Goal: Information Seeking & Learning: Compare options

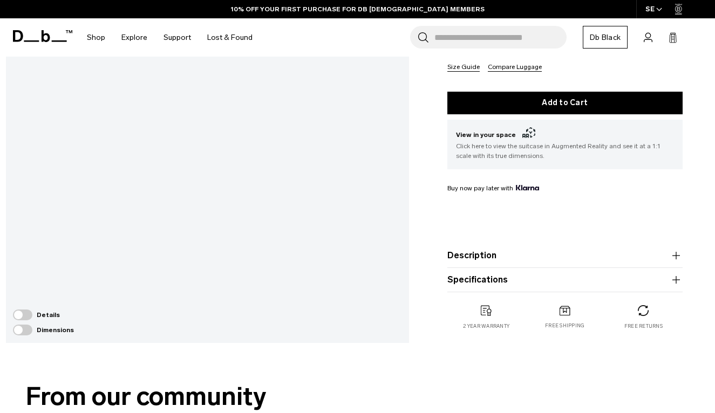
scroll to position [261, 0]
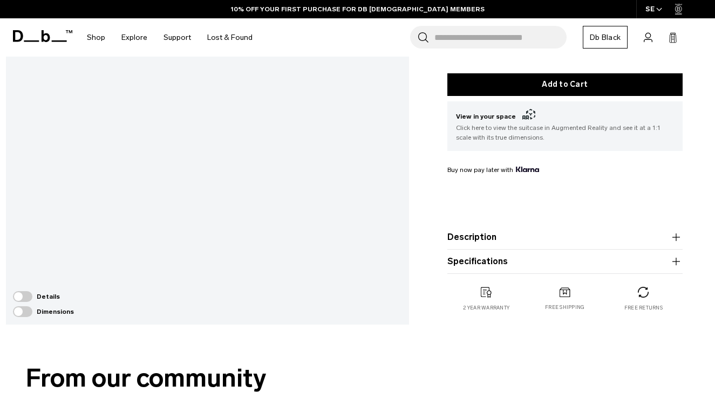
click at [25, 302] on span at bounding box center [22, 296] width 19 height 11
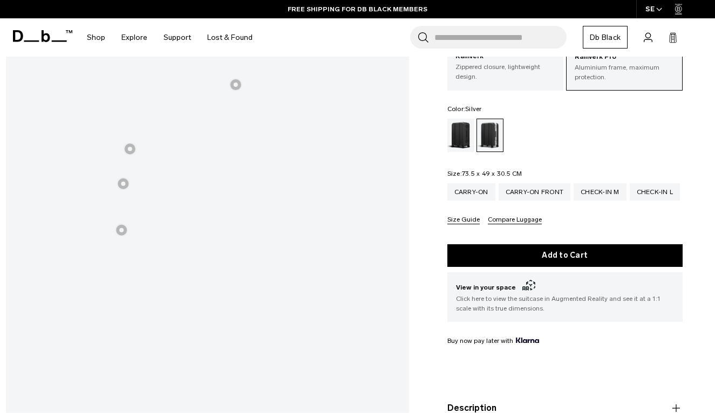
scroll to position [17, 0]
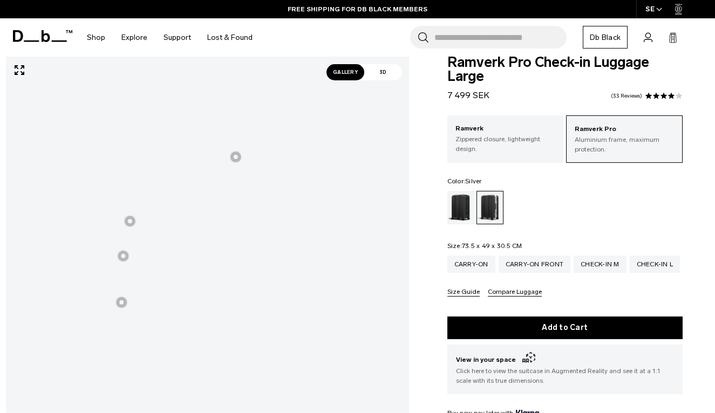
click at [128, 218] on div at bounding box center [130, 221] width 13 height 13
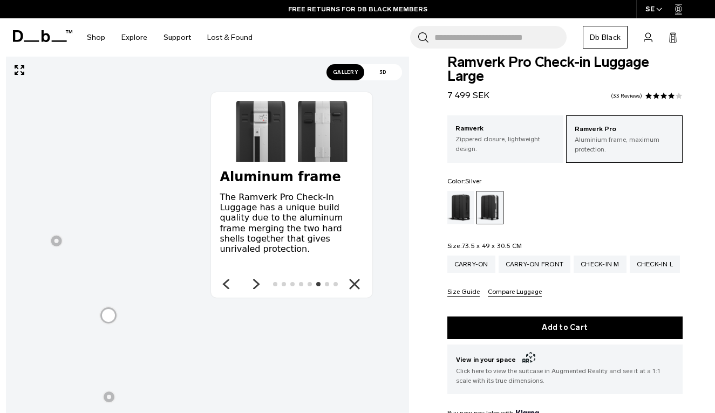
click at [262, 285] on icon at bounding box center [256, 284] width 13 height 13
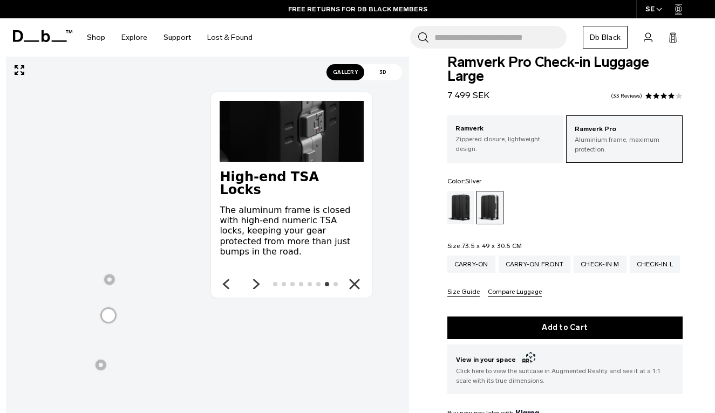
click at [262, 285] on icon at bounding box center [256, 284] width 13 height 13
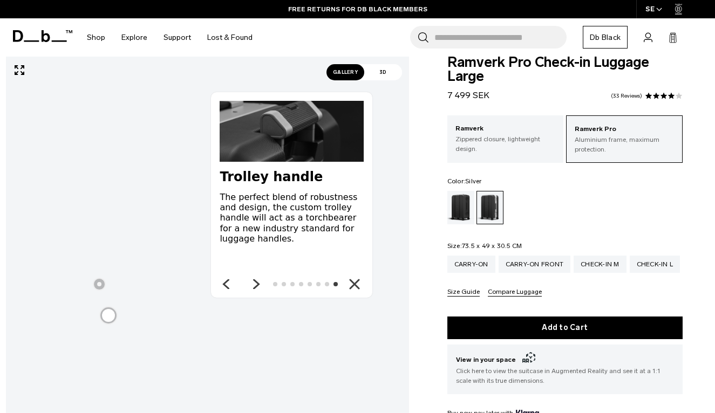
click at [262, 285] on icon at bounding box center [256, 284] width 13 height 13
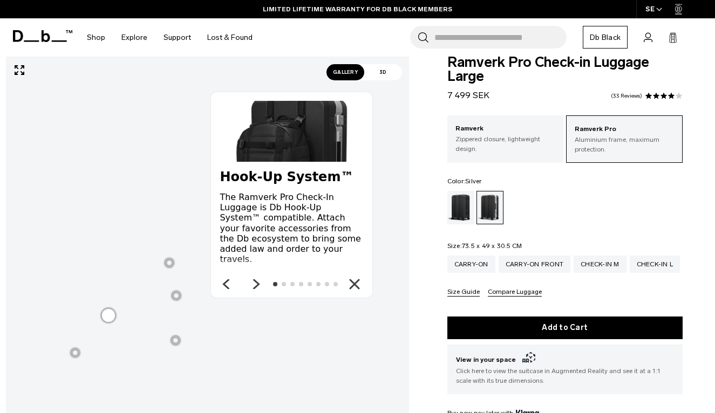
click at [262, 285] on icon at bounding box center [256, 284] width 13 height 13
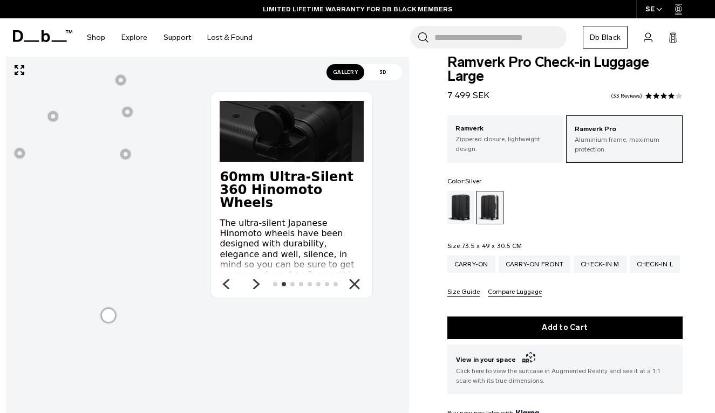
click at [262, 285] on icon at bounding box center [256, 284] width 13 height 13
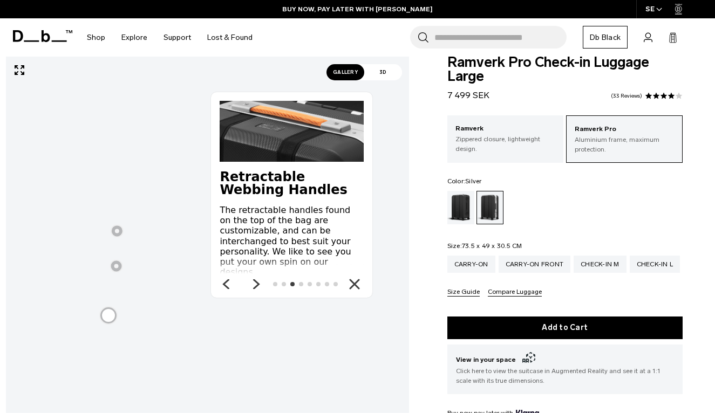
click at [262, 285] on icon at bounding box center [256, 284] width 13 height 13
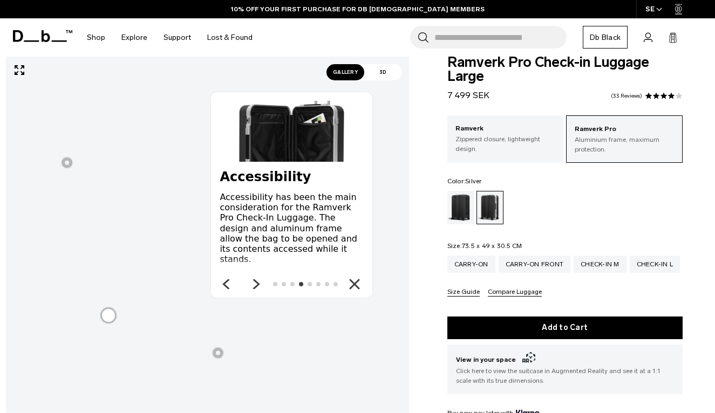
click at [262, 285] on icon at bounding box center [256, 284] width 13 height 13
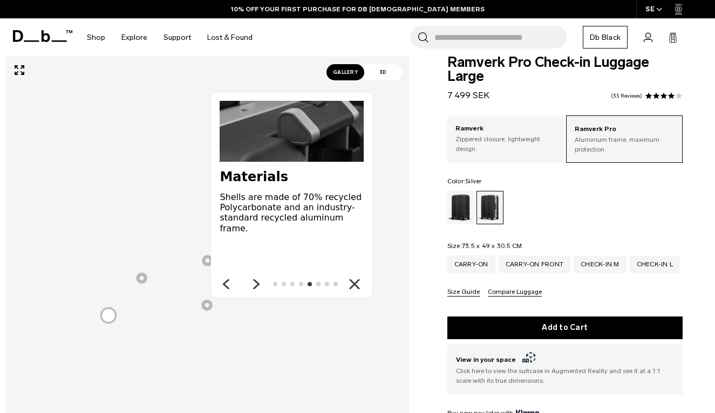
click at [262, 285] on icon at bounding box center [256, 284] width 13 height 13
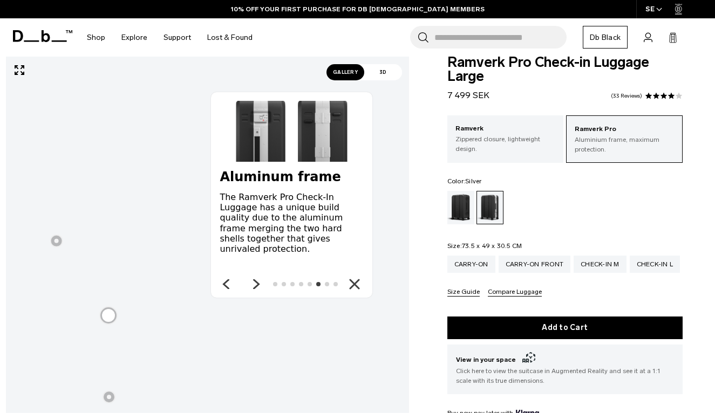
click at [262, 285] on icon at bounding box center [256, 284] width 13 height 13
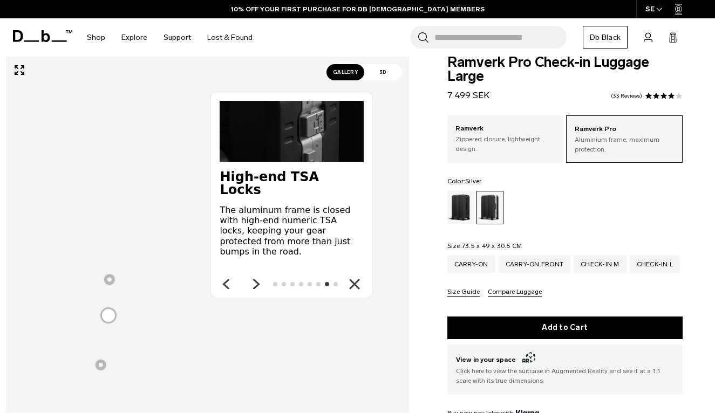
click at [351, 283] on icon "Close" at bounding box center [354, 284] width 11 height 11
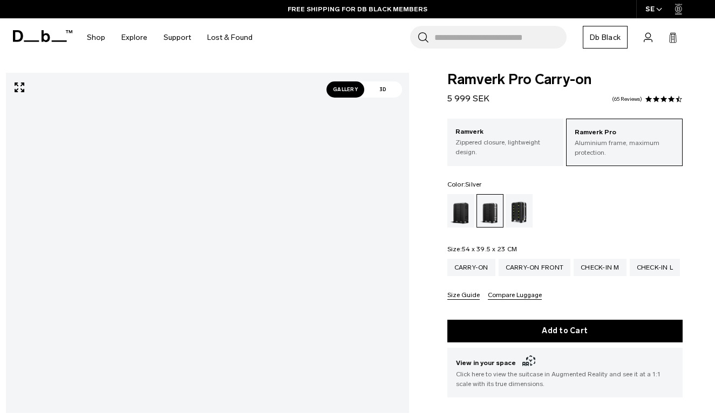
click at [348, 92] on span "Gallery" at bounding box center [345, 89] width 38 height 16
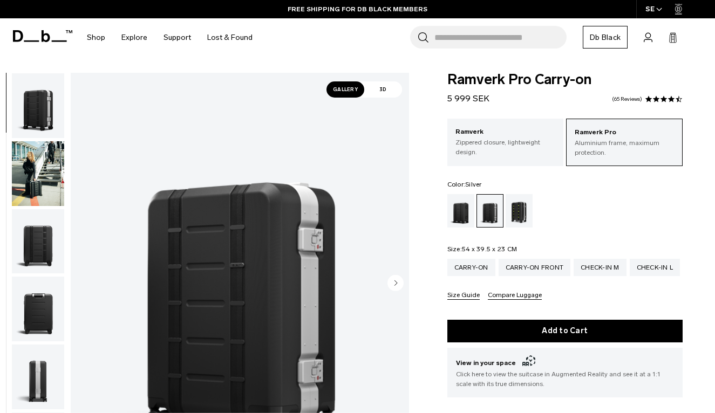
click at [65, 130] on div "01 / 14" at bounding box center [207, 287] width 415 height 428
click at [51, 236] on img "button" at bounding box center [38, 241] width 52 height 65
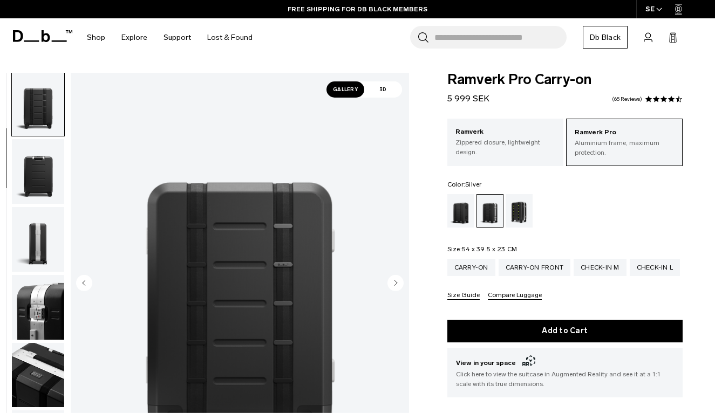
click at [44, 170] on img "button" at bounding box center [38, 171] width 52 height 65
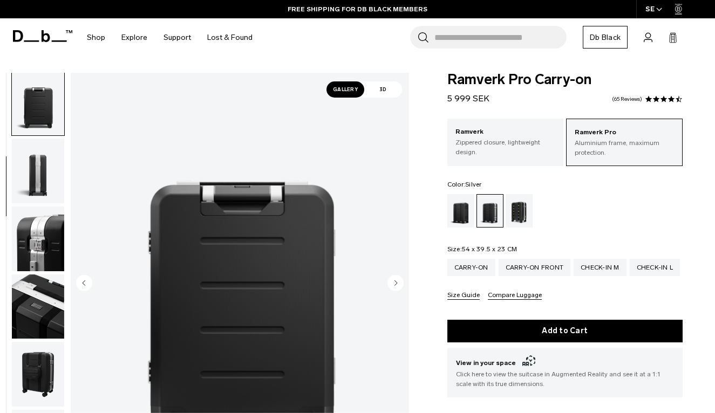
click at [44, 181] on img "button" at bounding box center [38, 171] width 52 height 65
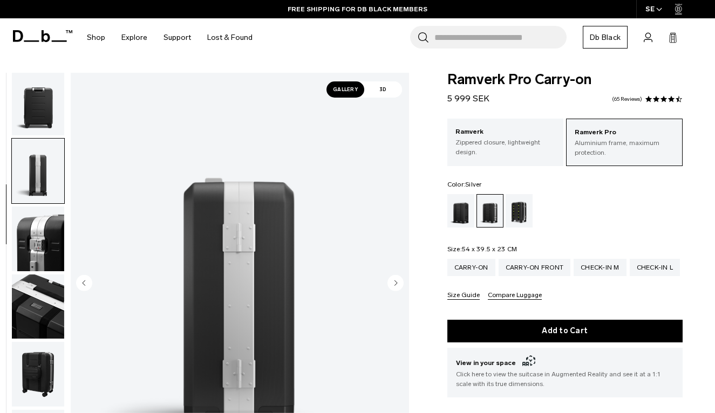
scroll to position [275, 0]
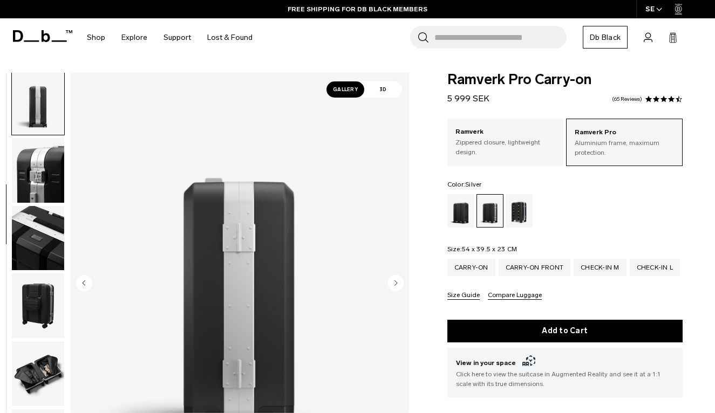
click at [44, 184] on img "button" at bounding box center [38, 170] width 52 height 65
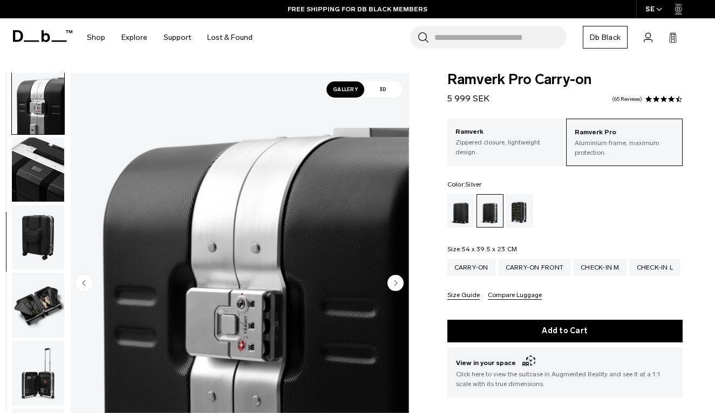
click at [44, 184] on img "button" at bounding box center [38, 170] width 52 height 65
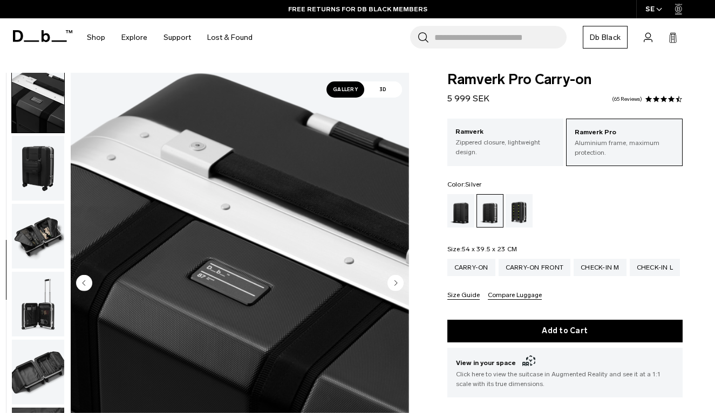
click at [44, 184] on img "button" at bounding box center [38, 168] width 52 height 65
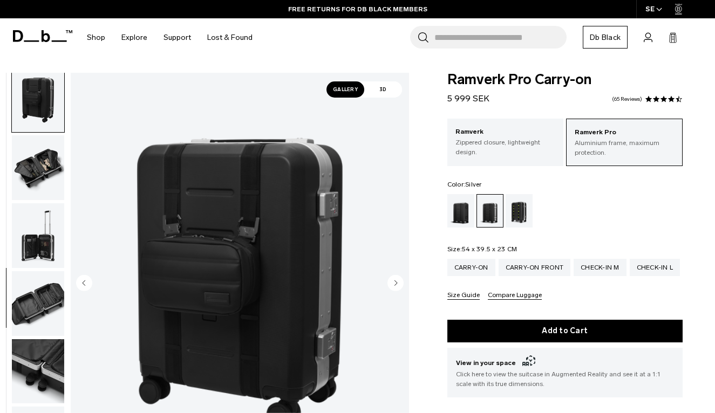
click at [44, 184] on img "button" at bounding box center [38, 167] width 52 height 65
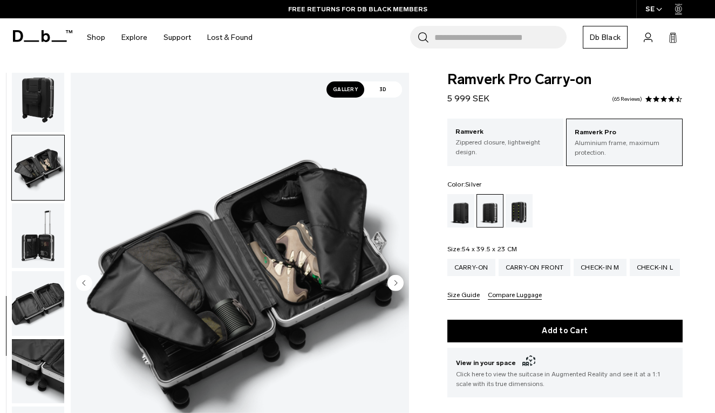
scroll to position [537, 0]
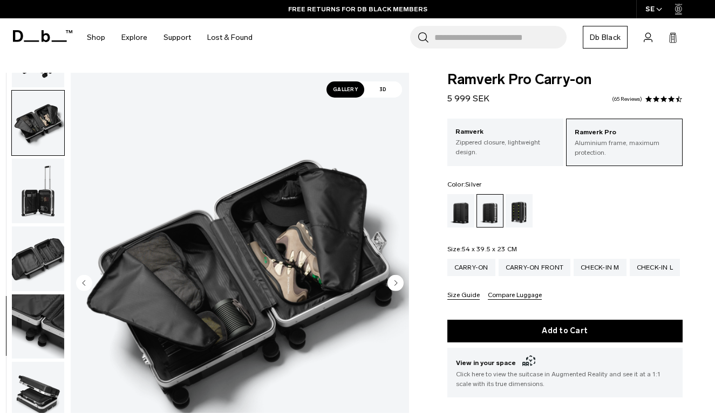
click at [40, 245] on img "button" at bounding box center [38, 259] width 52 height 65
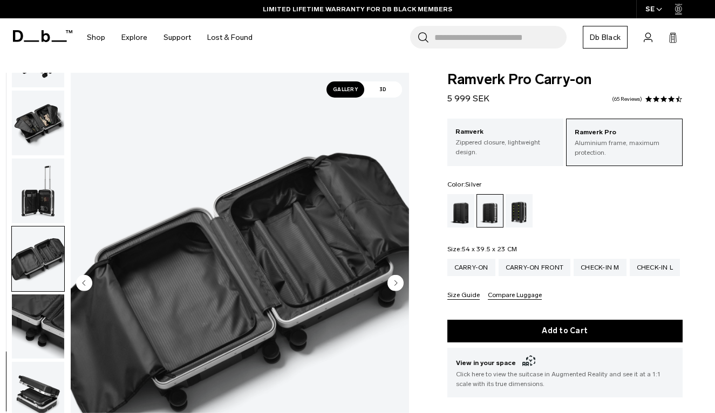
click at [39, 310] on img "button" at bounding box center [38, 327] width 52 height 65
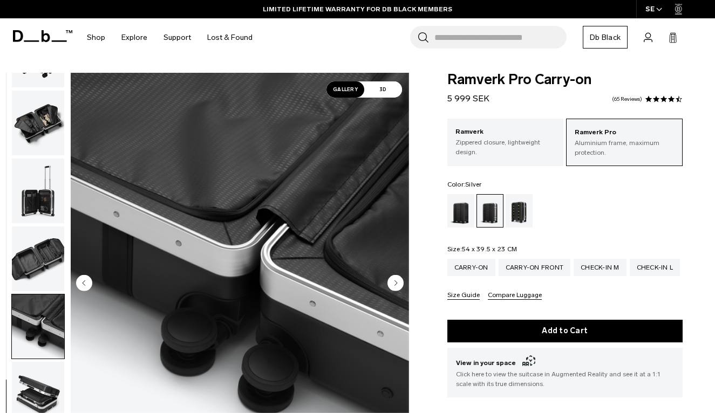
click at [37, 382] on img "button" at bounding box center [38, 394] width 52 height 65
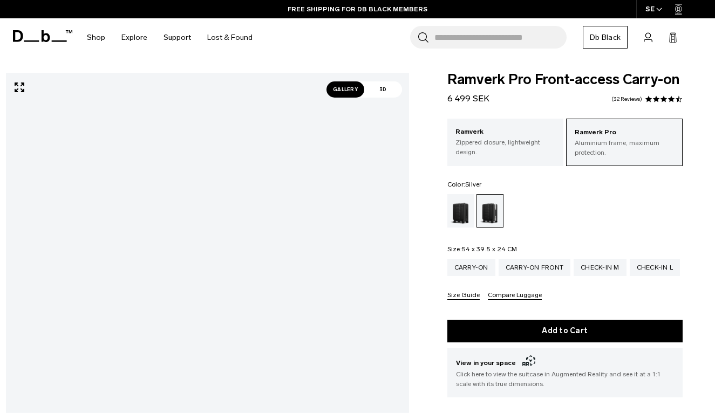
click at [352, 94] on span "Gallery" at bounding box center [345, 89] width 38 height 16
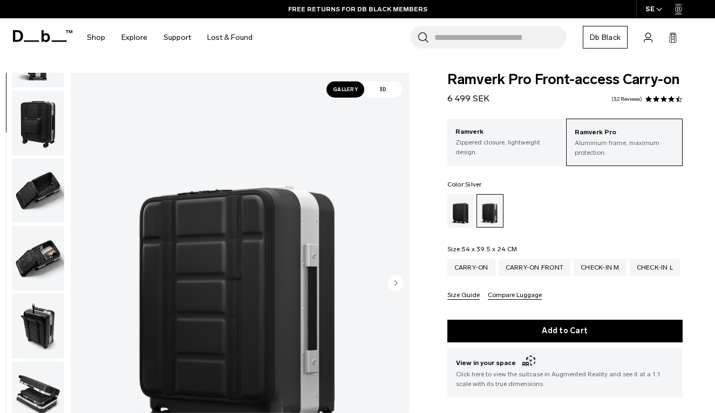
scroll to position [331, 0]
click at [49, 188] on img "button" at bounding box center [38, 191] width 52 height 65
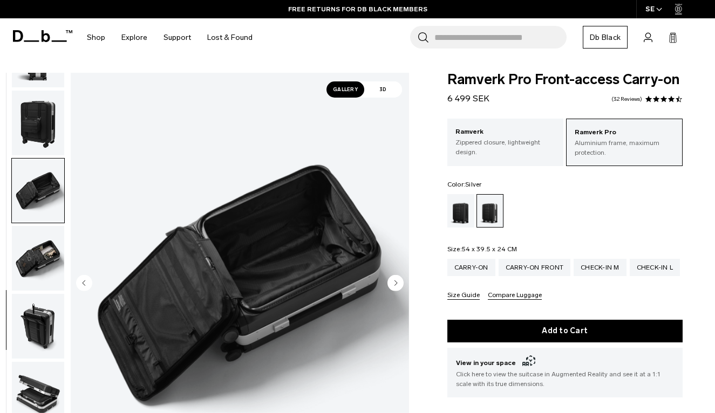
click at [40, 261] on img "button" at bounding box center [38, 258] width 52 height 65
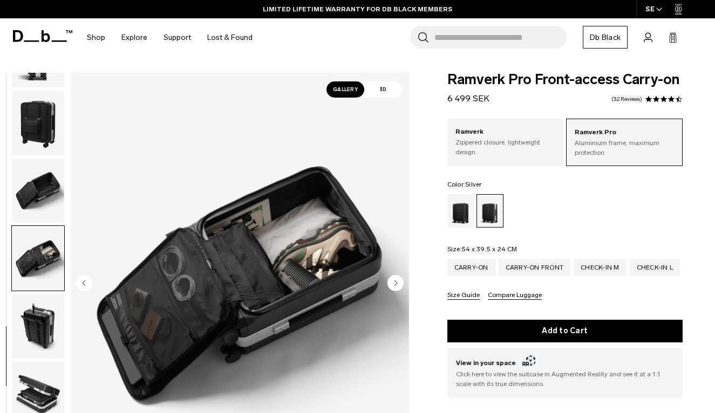
click at [35, 324] on img "button" at bounding box center [38, 326] width 52 height 65
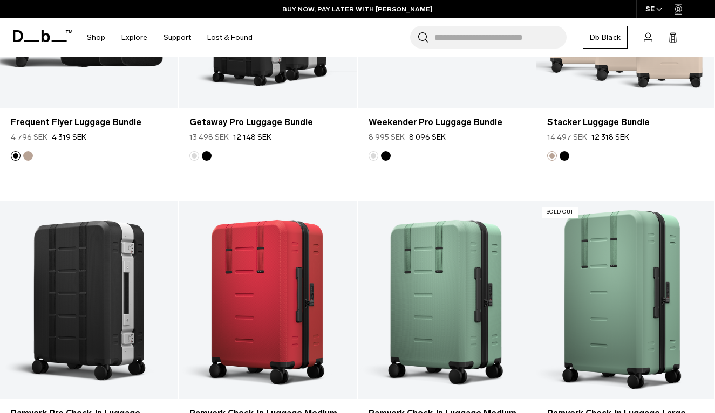
scroll to position [1499, 0]
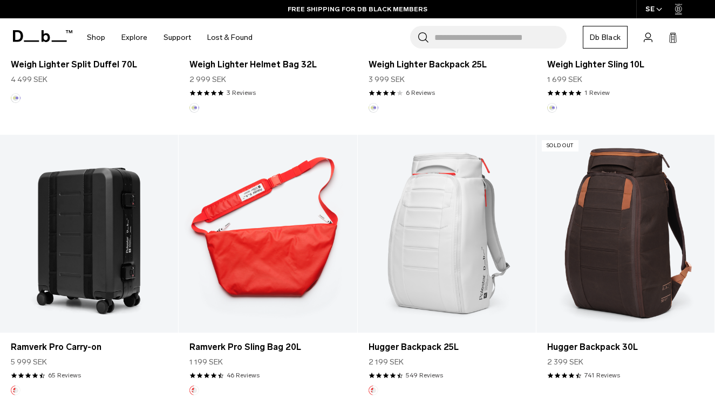
scroll to position [982, 0]
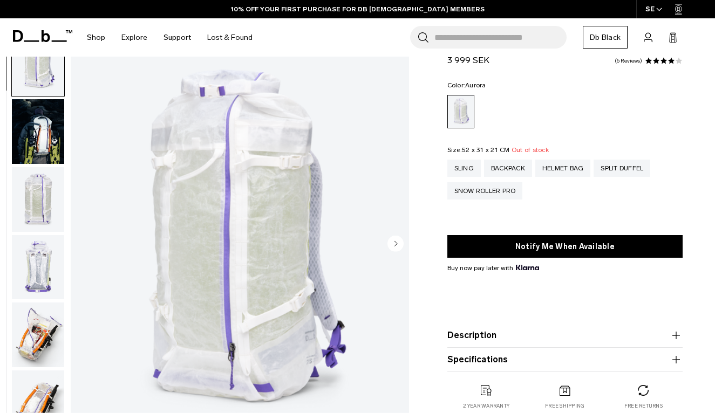
scroll to position [323, 0]
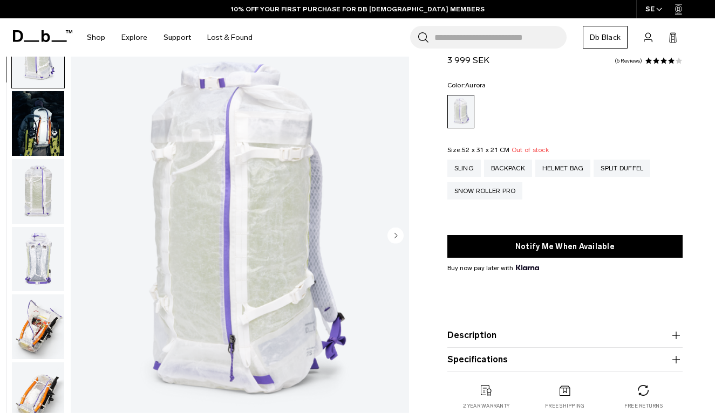
click at [54, 202] on img "button" at bounding box center [38, 191] width 52 height 65
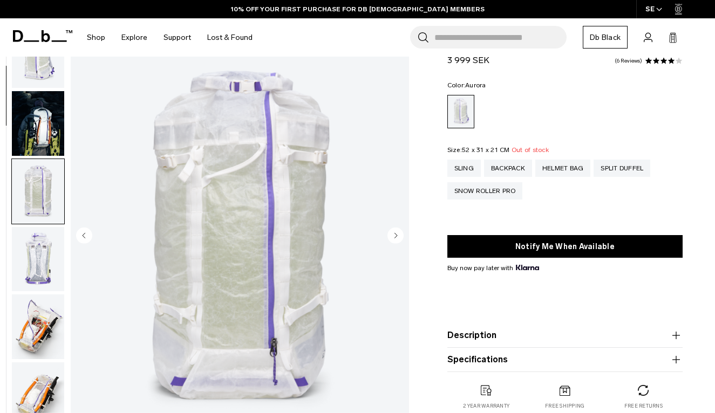
scroll to position [136, 0]
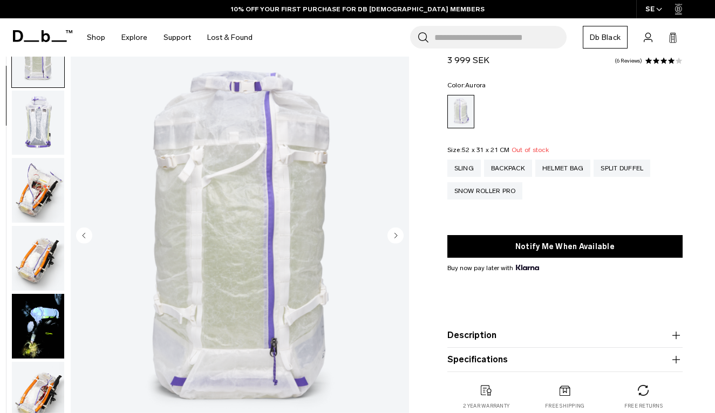
click at [48, 127] on img "button" at bounding box center [38, 123] width 52 height 65
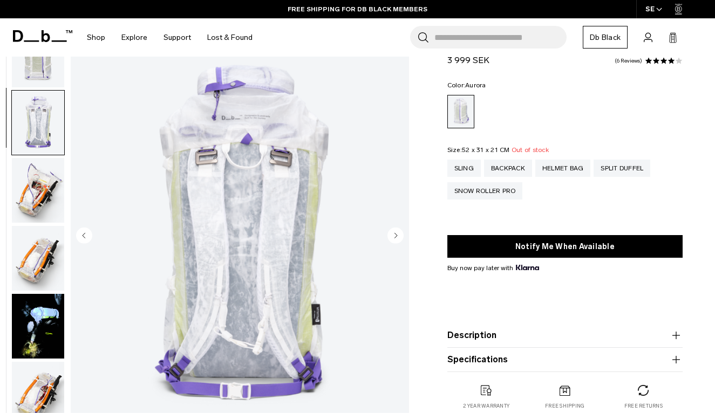
scroll to position [205, 0]
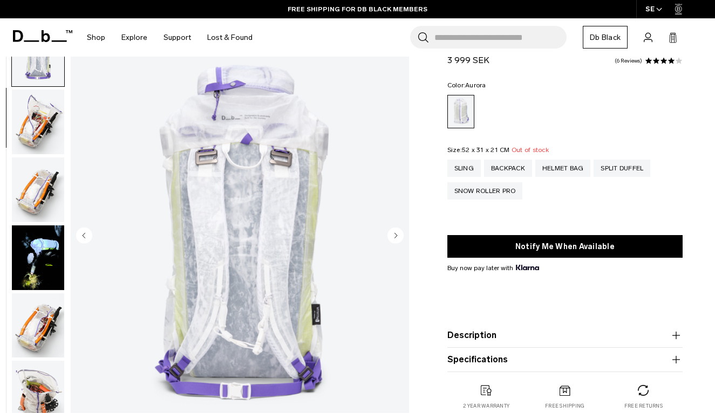
click at [48, 127] on img "button" at bounding box center [38, 122] width 52 height 65
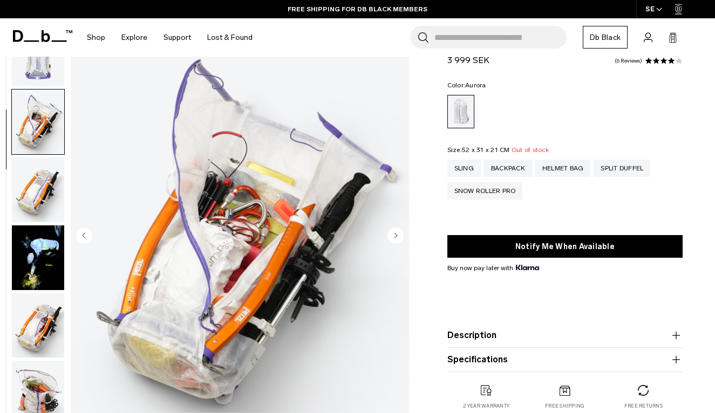
scroll to position [273, 0]
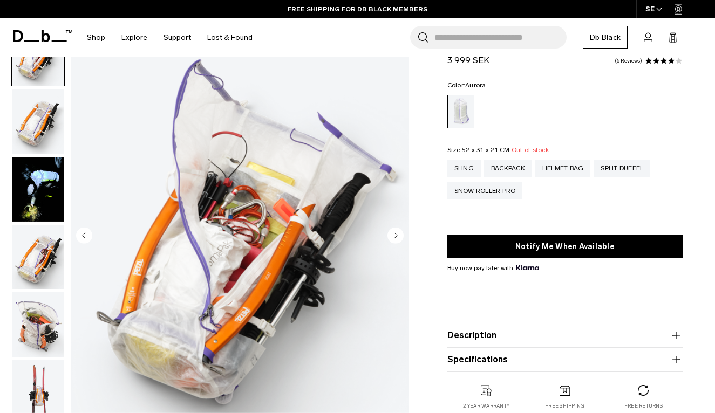
click at [40, 191] on img "button" at bounding box center [38, 189] width 52 height 65
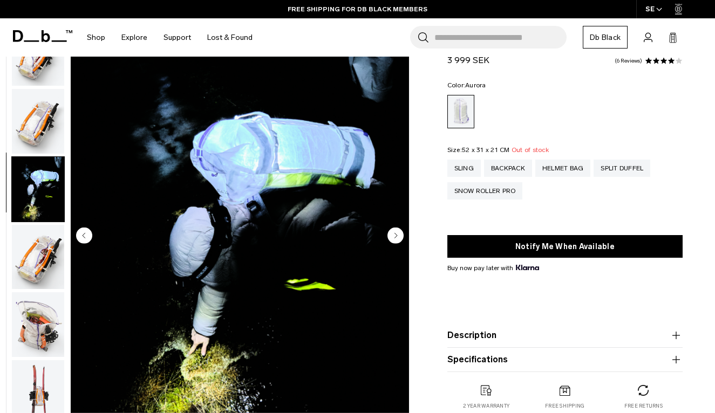
scroll to position [410, 0]
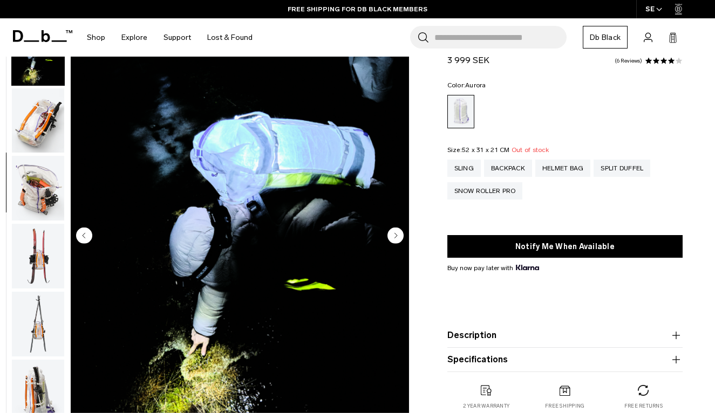
click at [45, 150] on img "button" at bounding box center [38, 120] width 52 height 65
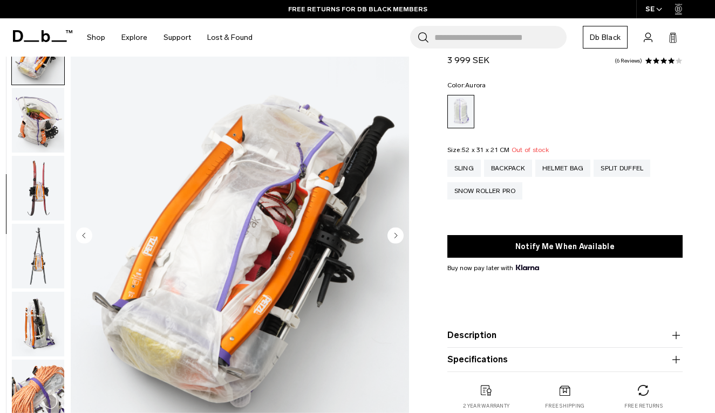
scroll to position [478, 0]
click at [45, 150] on img "button" at bounding box center [38, 119] width 52 height 65
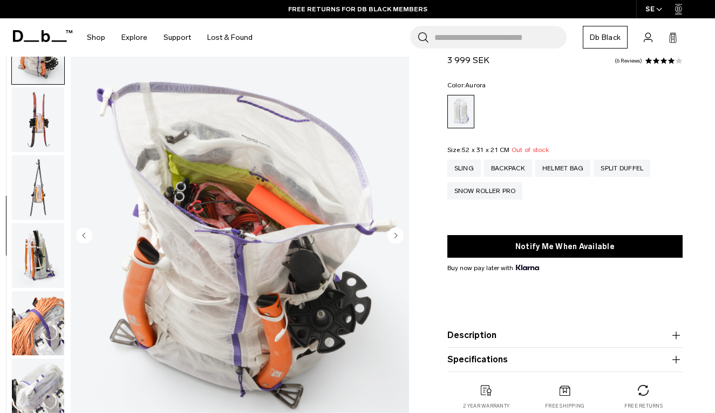
scroll to position [547, 0]
click at [45, 150] on img "button" at bounding box center [38, 119] width 52 height 65
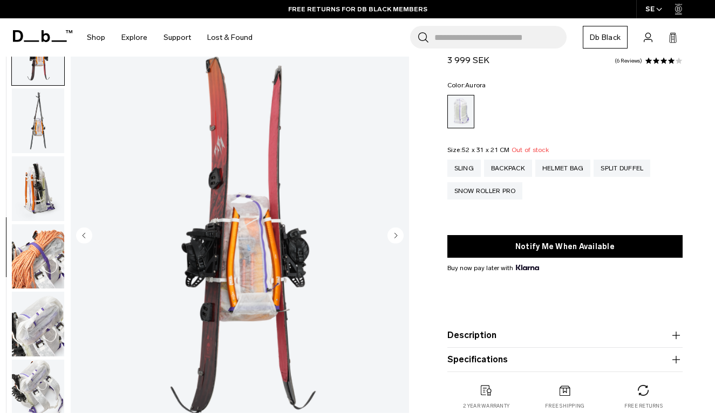
scroll to position [615, 0]
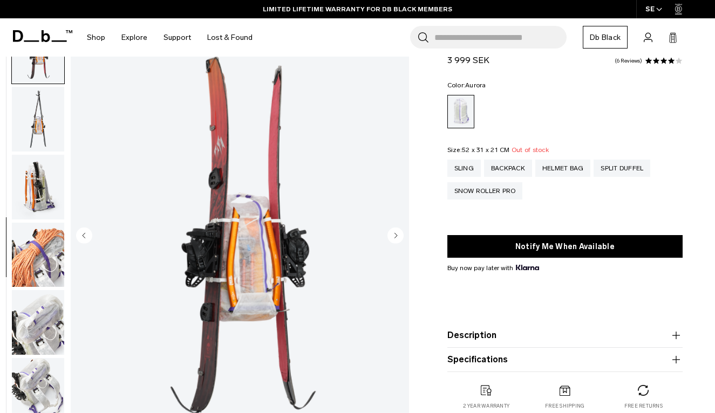
click at [45, 175] on img "button" at bounding box center [38, 187] width 52 height 65
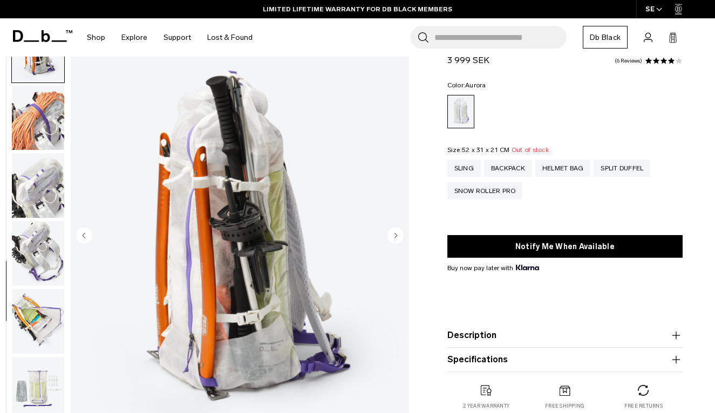
click at [46, 150] on img "button" at bounding box center [38, 118] width 52 height 65
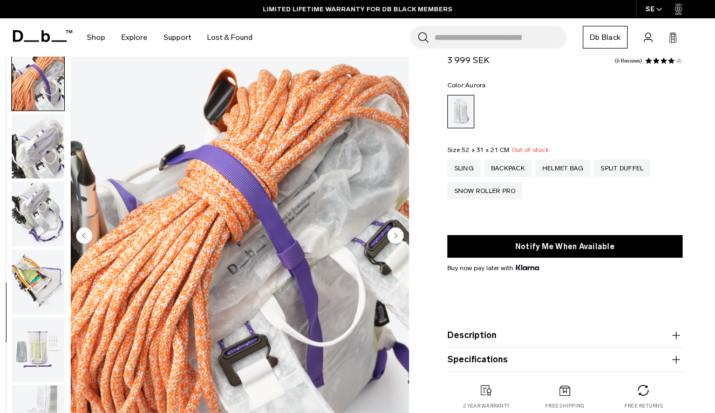
click at [45, 169] on img "button" at bounding box center [38, 146] width 52 height 65
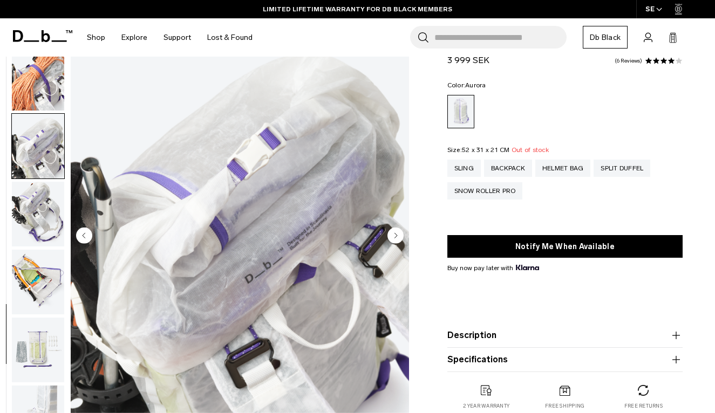
click at [49, 186] on img "button" at bounding box center [38, 214] width 52 height 65
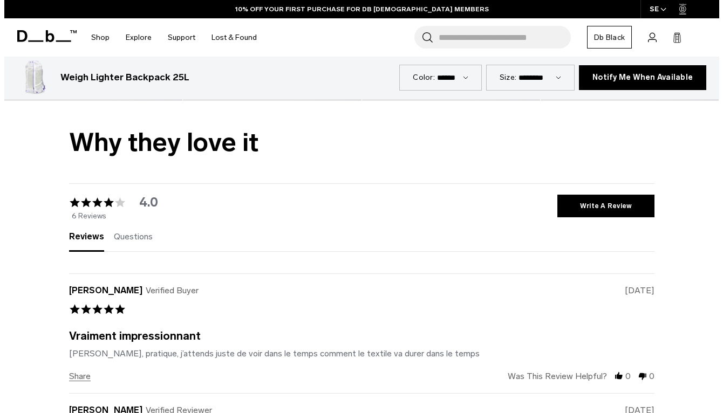
scroll to position [2366, 0]
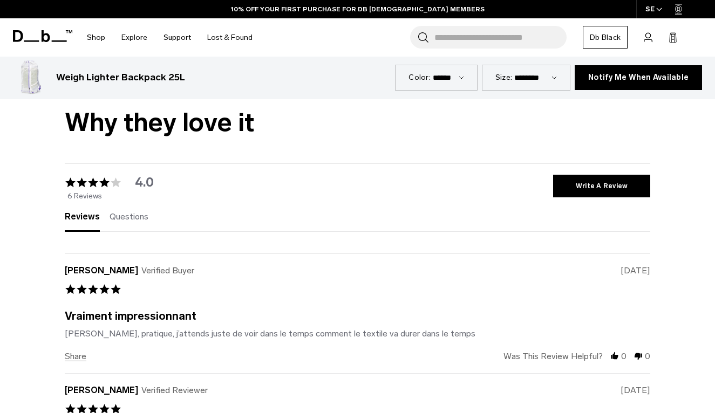
click at [666, 0] on div "SE" at bounding box center [654, 9] width 36 height 18
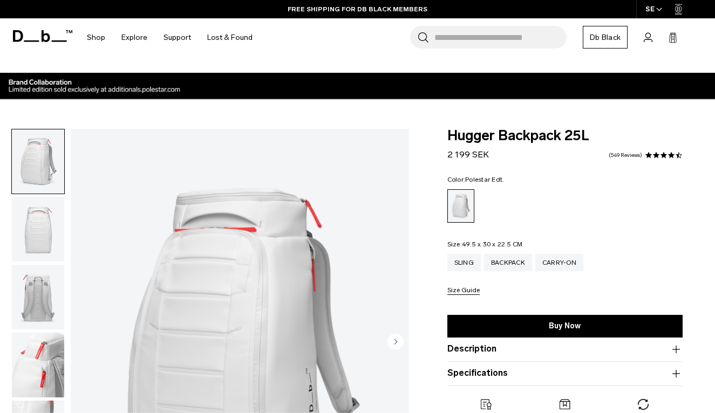
click at [41, 299] on img "button" at bounding box center [38, 297] width 52 height 65
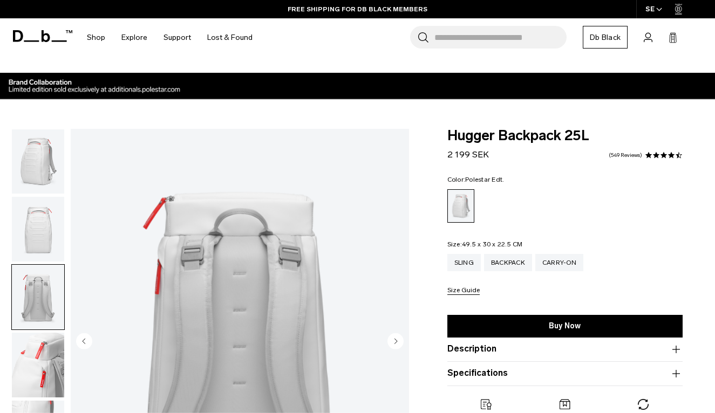
click at [40, 352] on img "button" at bounding box center [38, 365] width 52 height 65
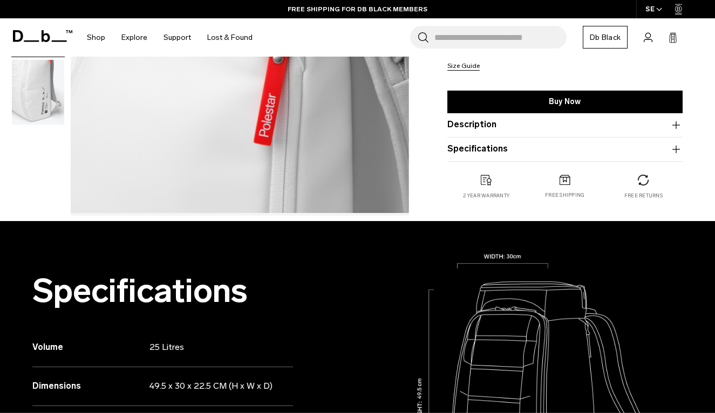
scroll to position [346, 0]
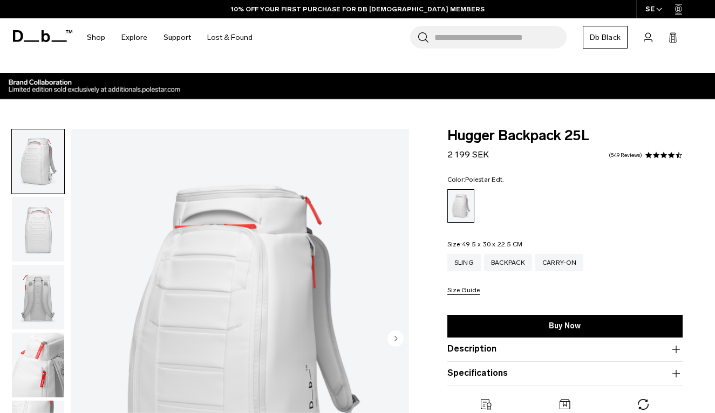
click at [46, 227] on img "button" at bounding box center [38, 229] width 52 height 65
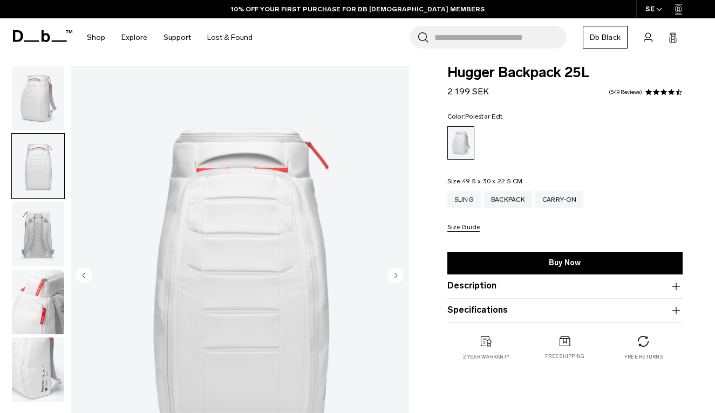
scroll to position [120, 0]
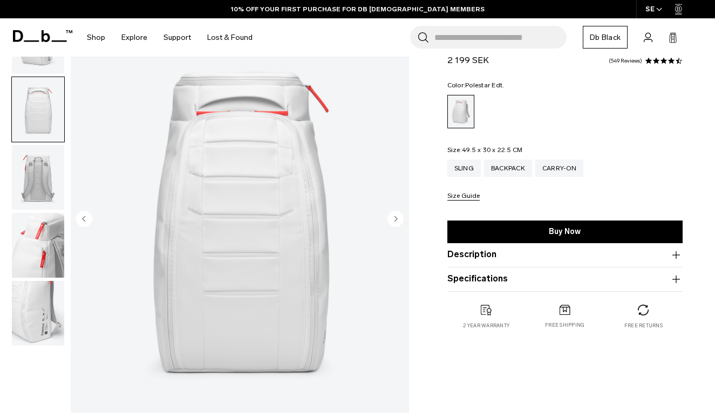
click at [50, 197] on img "button" at bounding box center [38, 177] width 52 height 65
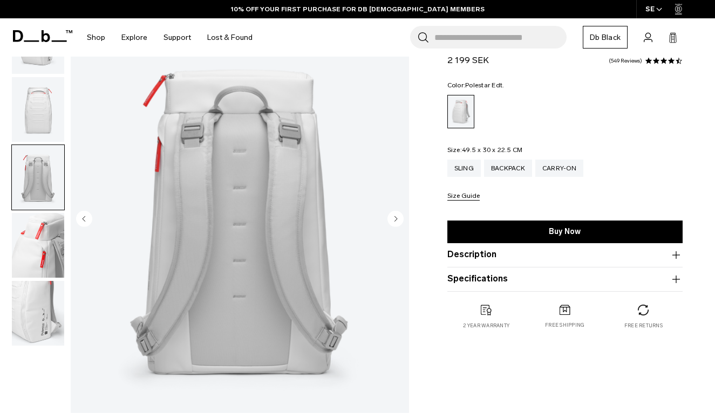
click at [45, 244] on img "button" at bounding box center [38, 245] width 52 height 65
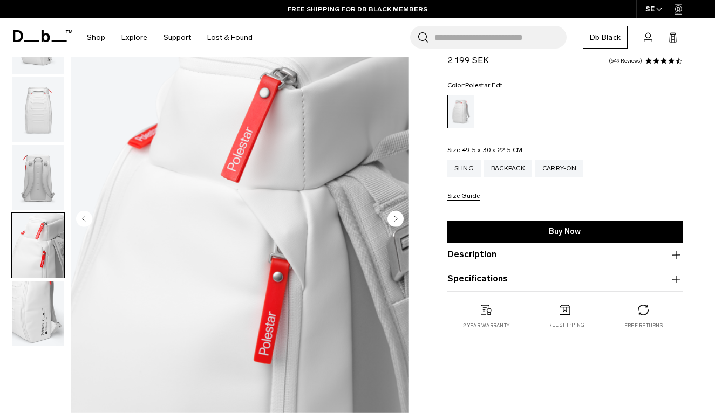
click at [482, 260] on button "Description" at bounding box center [565, 255] width 236 height 13
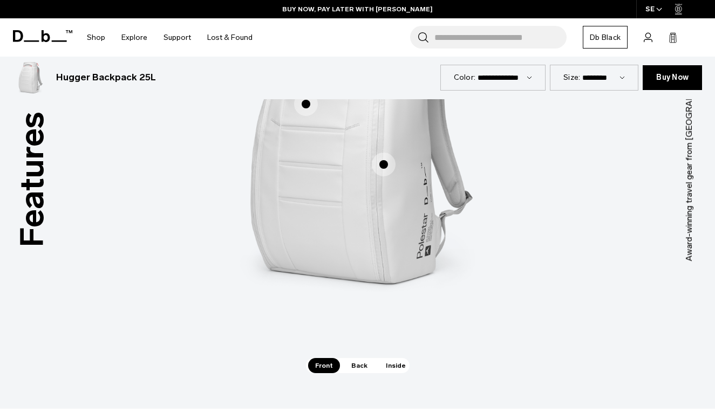
scroll to position [1496, 0]
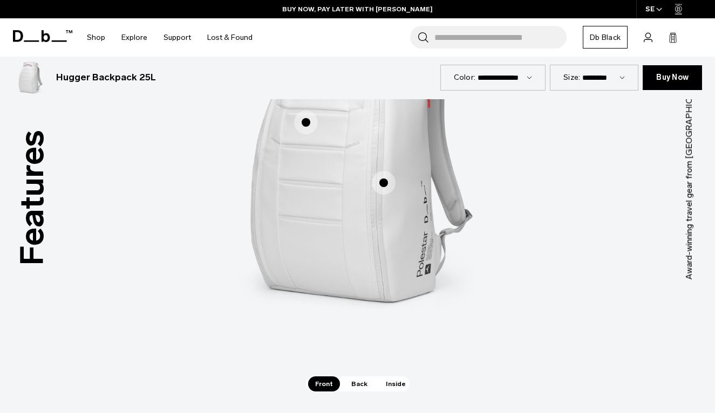
click at [398, 377] on span "Inside" at bounding box center [396, 384] width 34 height 15
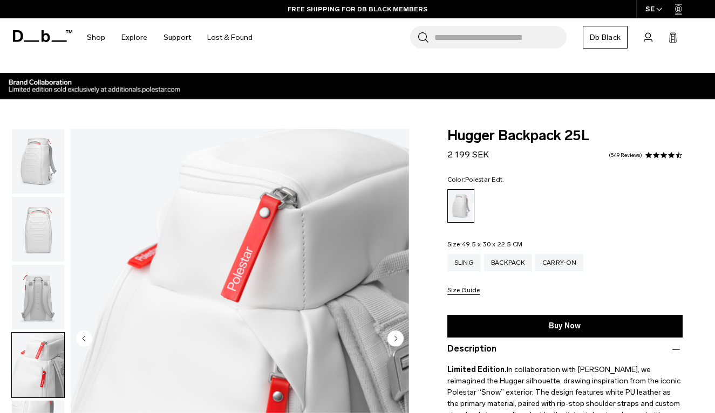
scroll to position [0, 0]
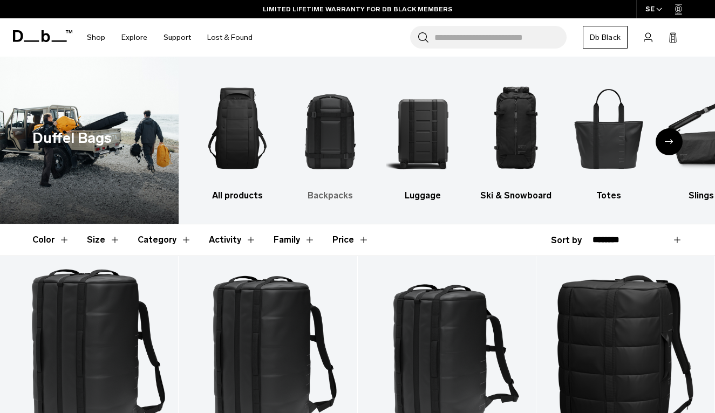
click at [330, 126] on img "2 / 10" at bounding box center [330, 128] width 74 height 111
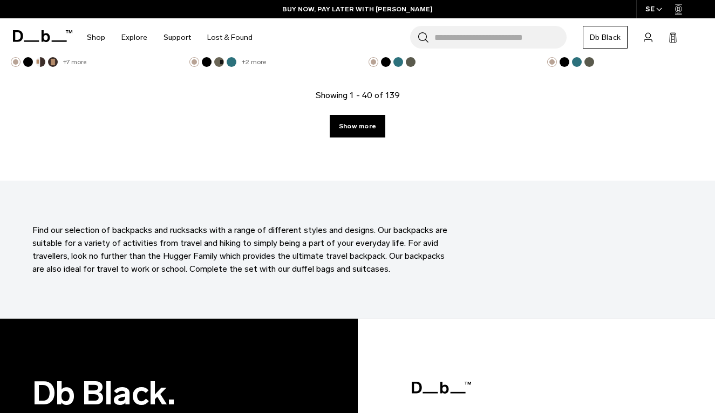
scroll to position [2998, 0]
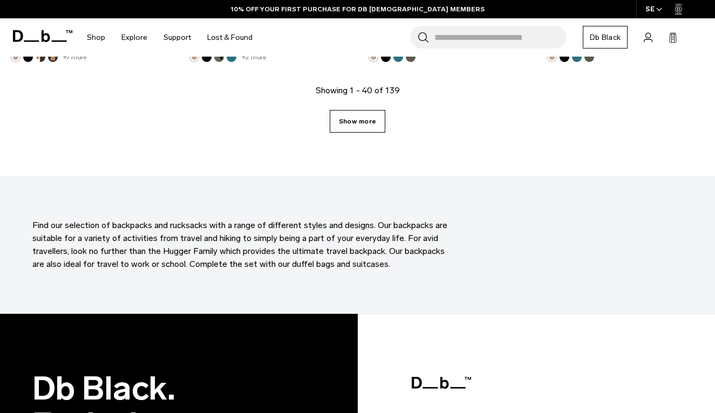
click at [358, 125] on link "Show more" at bounding box center [358, 121] width 56 height 23
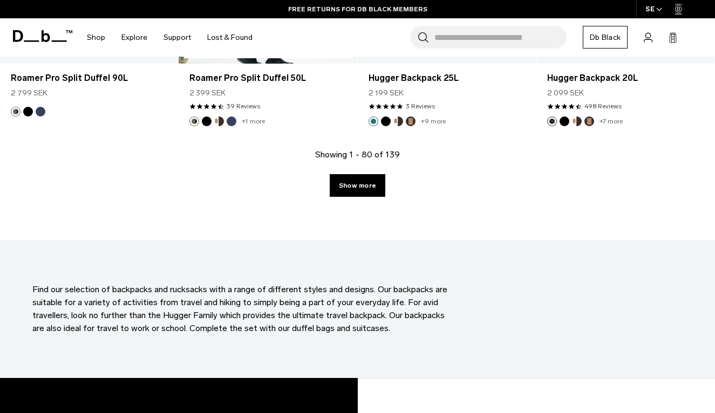
scroll to position [5789, 0]
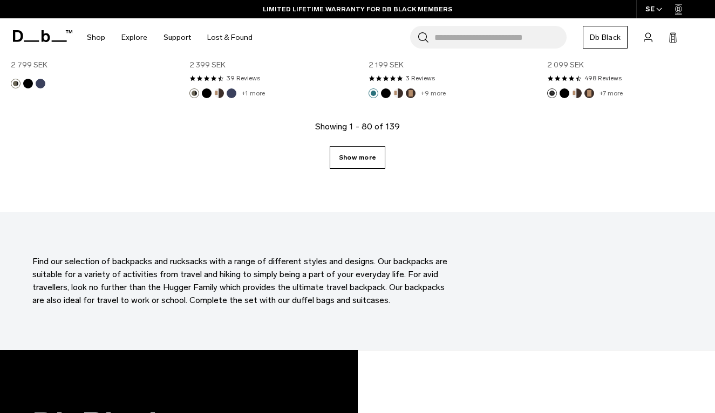
click at [361, 155] on link "Show more" at bounding box center [358, 157] width 56 height 23
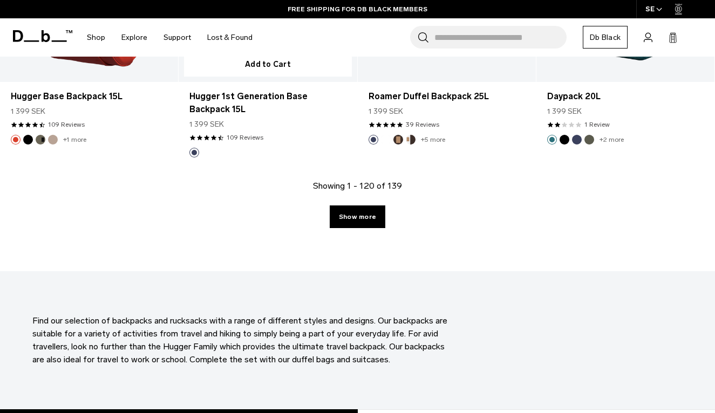
scroll to position [8574, 0]
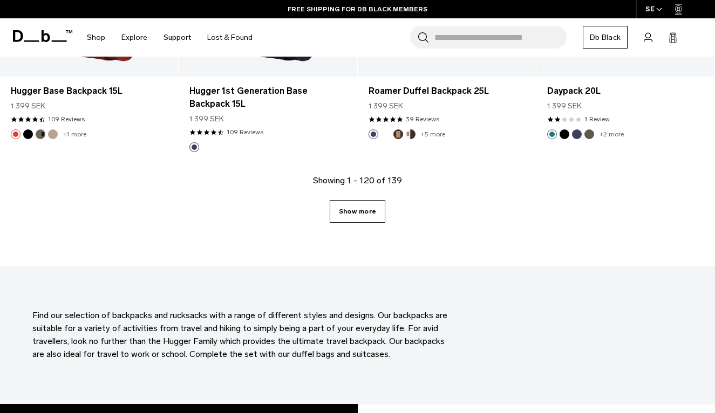
click at [363, 217] on link "Show more" at bounding box center [358, 211] width 56 height 23
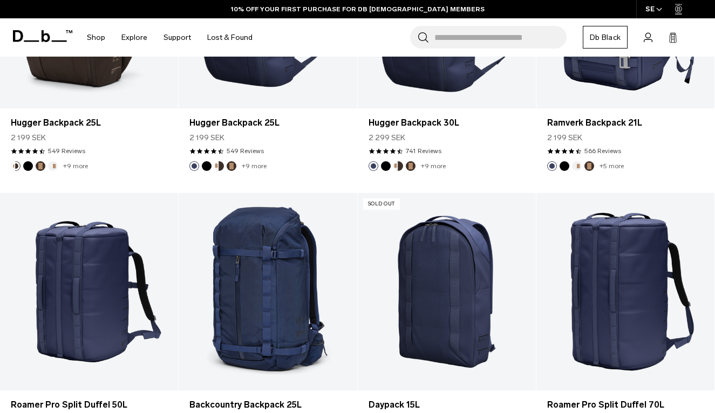
scroll to position [1637, 0]
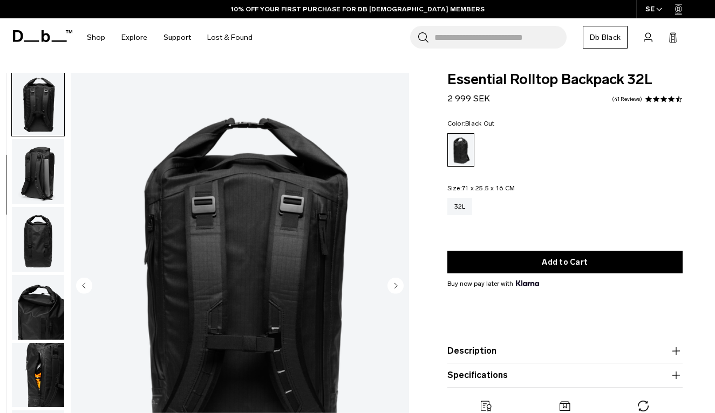
click at [43, 188] on img "button" at bounding box center [38, 171] width 52 height 65
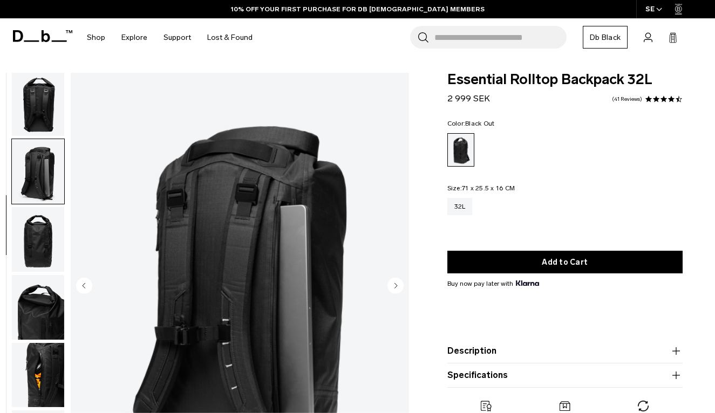
scroll to position [206, 0]
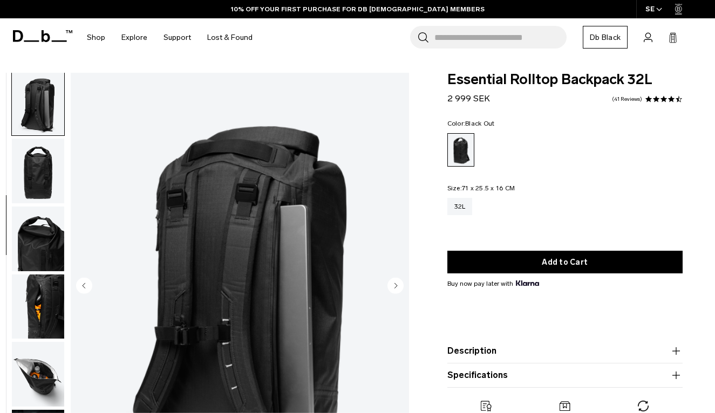
click at [43, 187] on img "button" at bounding box center [38, 171] width 52 height 65
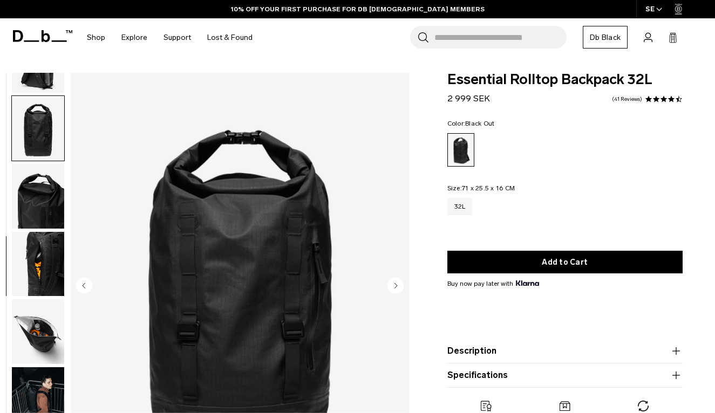
scroll to position [15, 0]
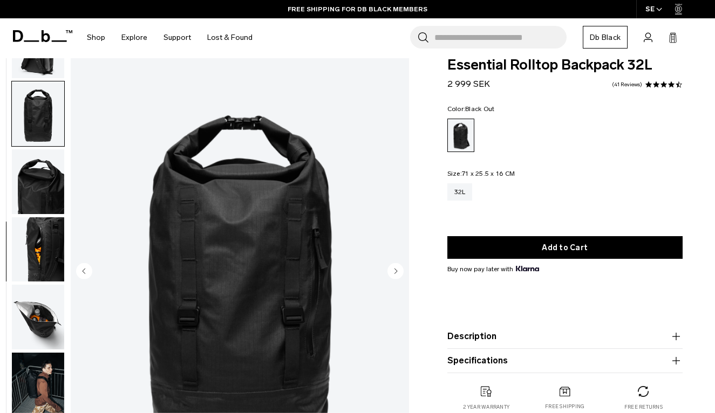
click at [44, 180] on img "button" at bounding box center [38, 181] width 52 height 65
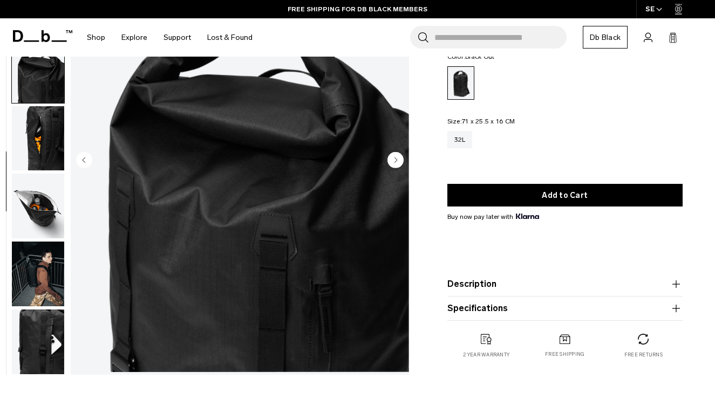
scroll to position [130, 0]
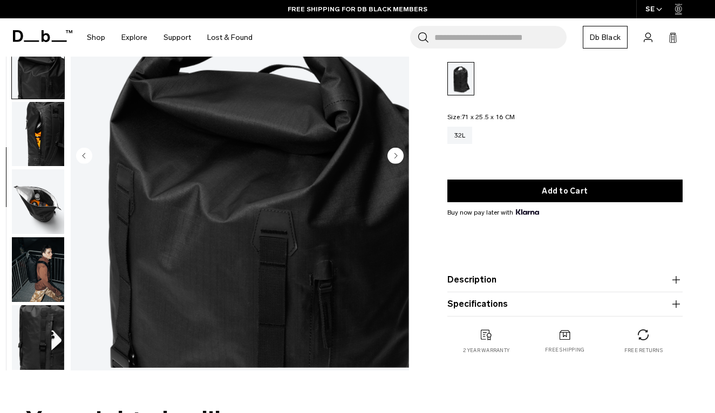
click at [45, 121] on img "button" at bounding box center [38, 134] width 52 height 65
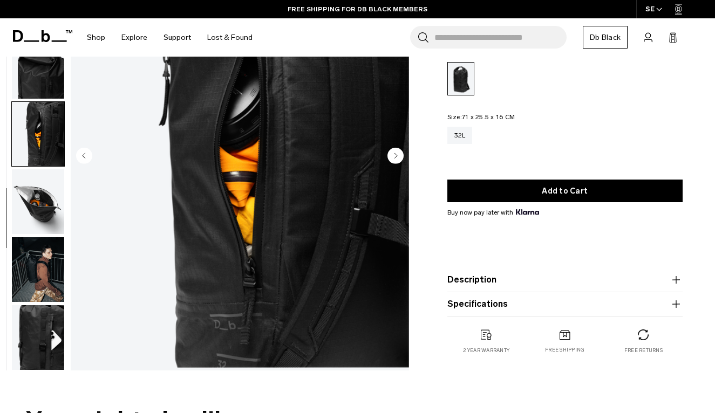
click at [44, 178] on img "button" at bounding box center [38, 201] width 52 height 65
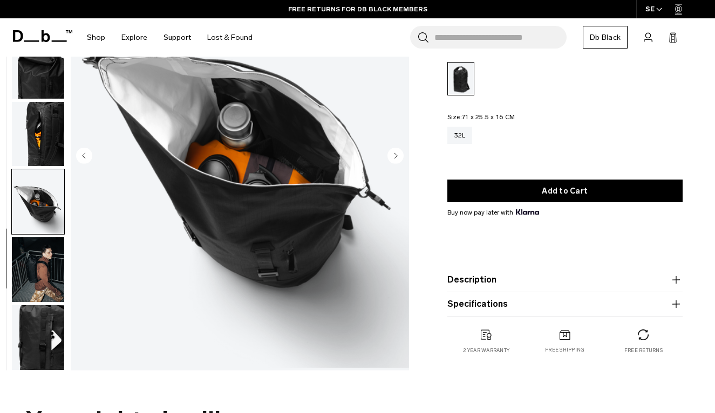
click at [44, 247] on img "button" at bounding box center [38, 269] width 52 height 65
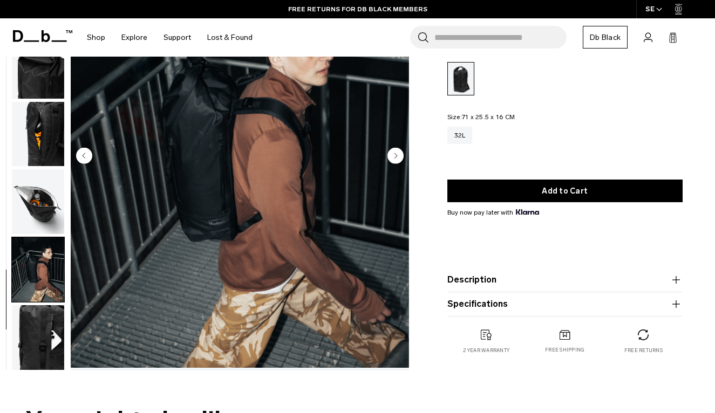
scroll to position [50, 0]
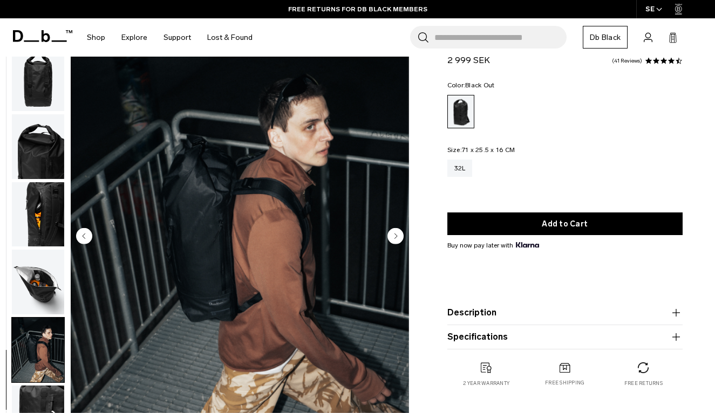
click at [396, 233] on circle "Next slide" at bounding box center [395, 236] width 16 height 16
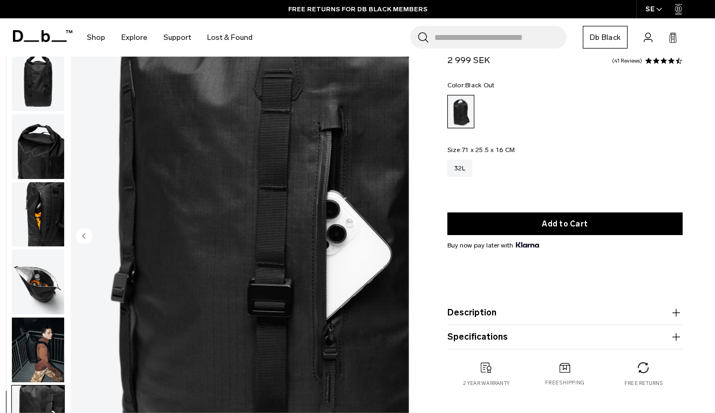
click at [396, 233] on img "10 / 10" at bounding box center [240, 237] width 338 height 422
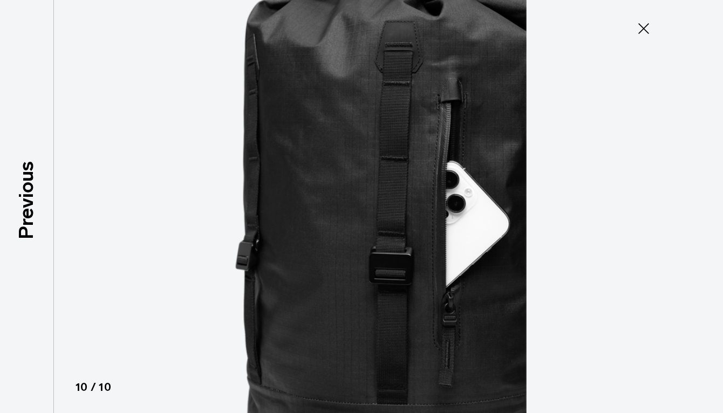
click at [623, 108] on div at bounding box center [361, 206] width 723 height 413
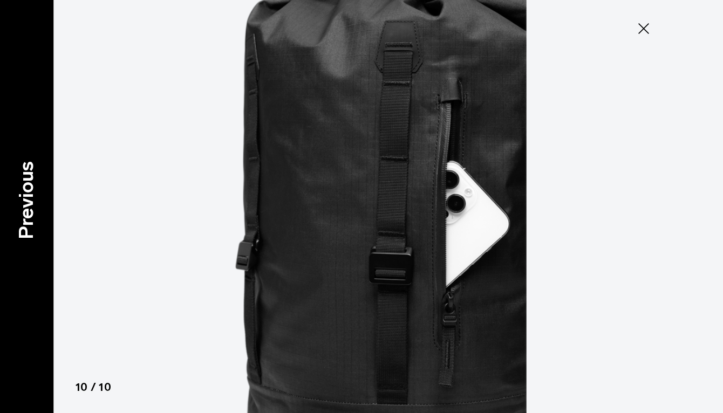
click at [30, 196] on p "Previous" at bounding box center [26, 200] width 29 height 78
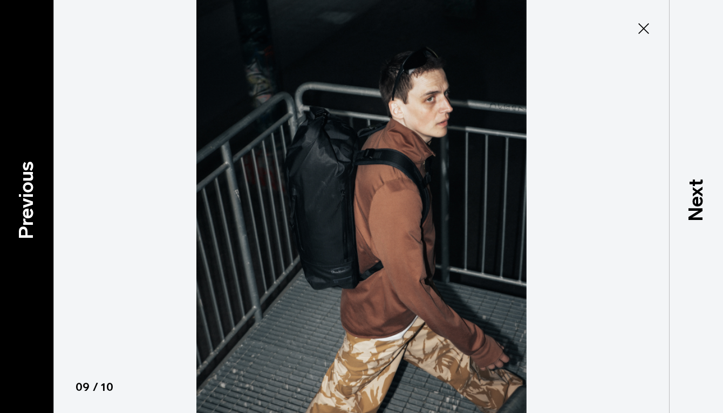
click at [30, 196] on p "Previous" at bounding box center [26, 200] width 29 height 78
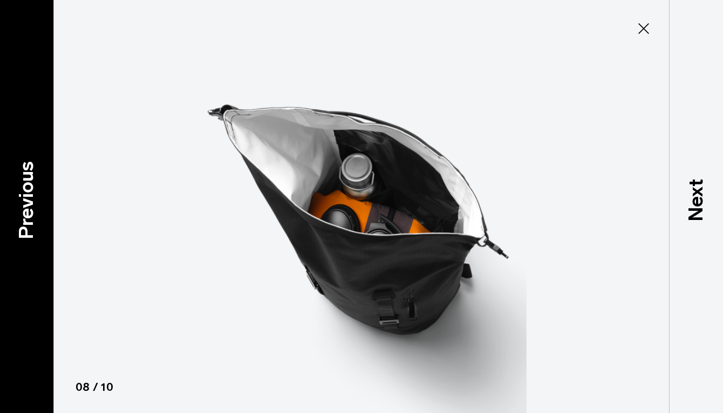
click at [30, 196] on p "Previous" at bounding box center [26, 200] width 29 height 78
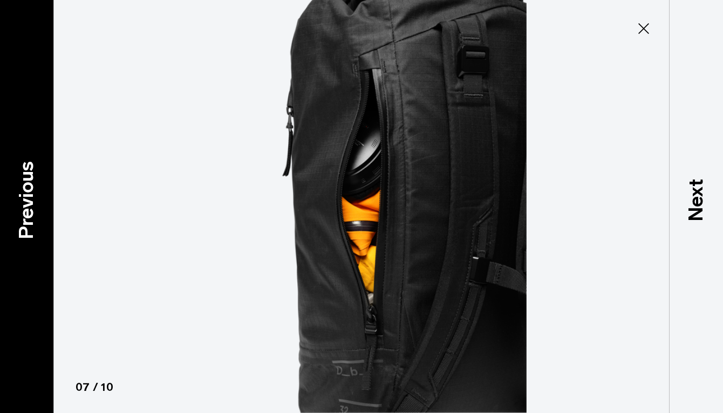
click at [30, 196] on p "Previous" at bounding box center [26, 200] width 29 height 78
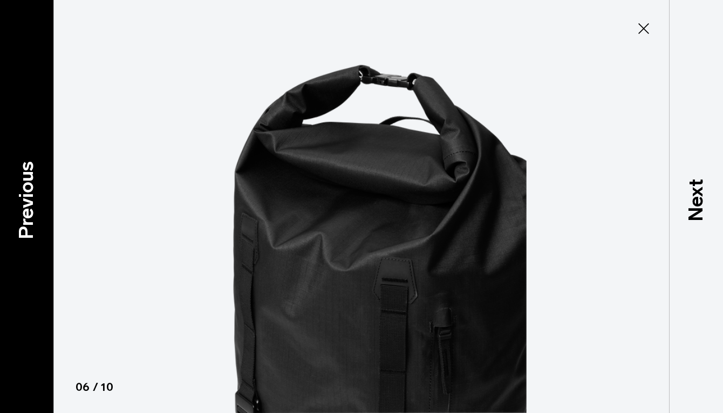
click at [30, 196] on p "Previous" at bounding box center [26, 200] width 29 height 78
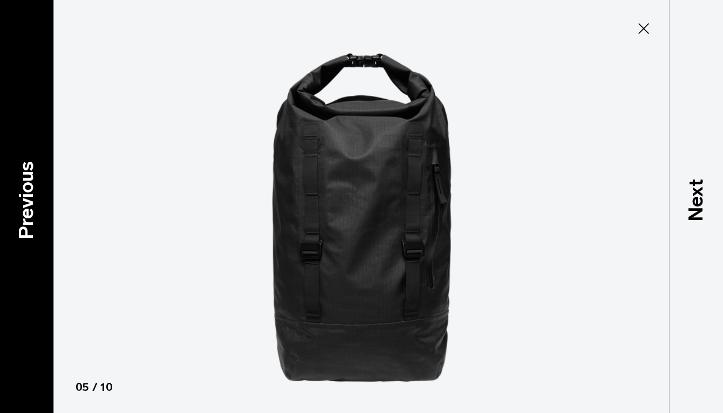
click at [30, 196] on p "Previous" at bounding box center [26, 200] width 29 height 78
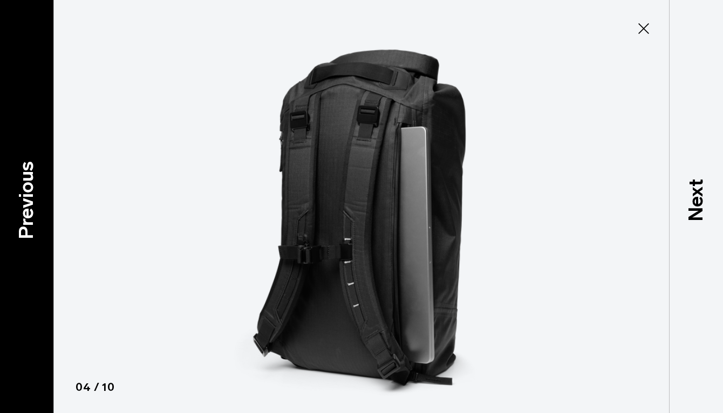
click at [30, 196] on p "Previous" at bounding box center [26, 200] width 29 height 78
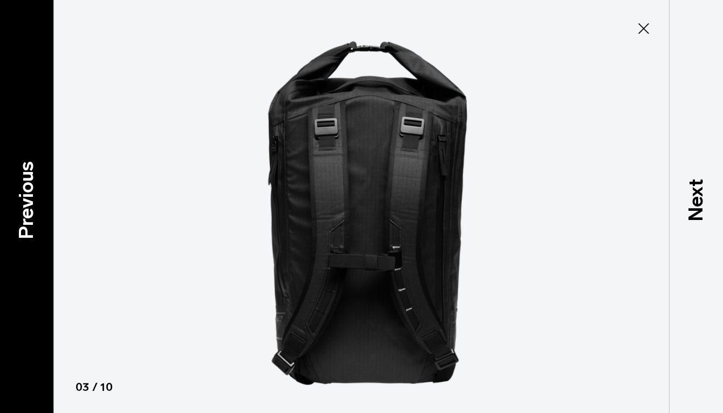
click at [30, 196] on p "Previous" at bounding box center [26, 200] width 29 height 78
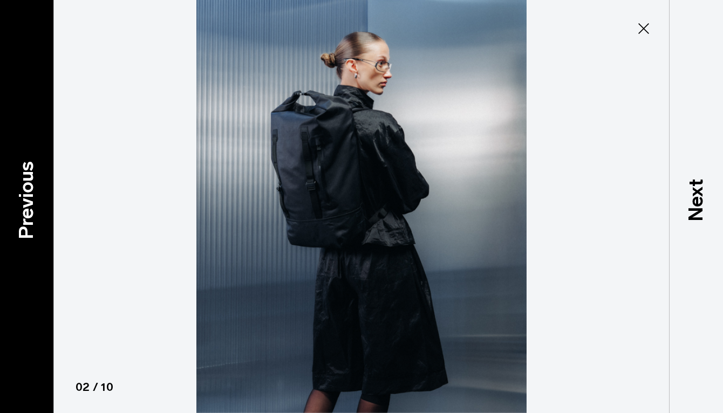
click at [30, 196] on p "Previous" at bounding box center [26, 200] width 29 height 78
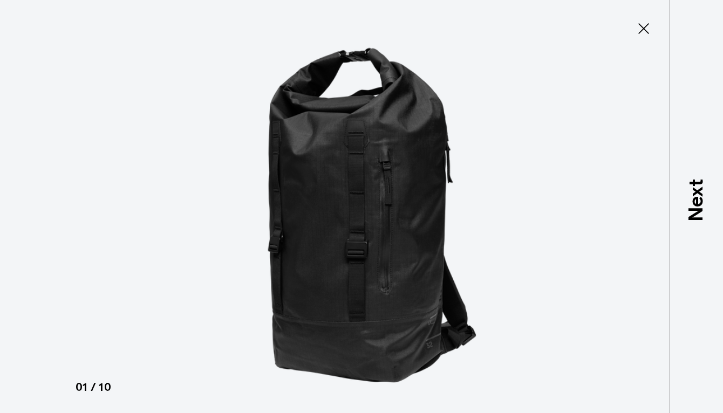
click at [646, 26] on icon at bounding box center [643, 28] width 11 height 11
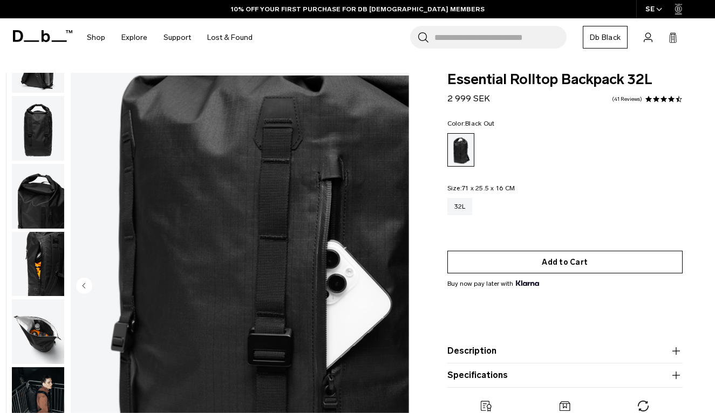
scroll to position [0, 0]
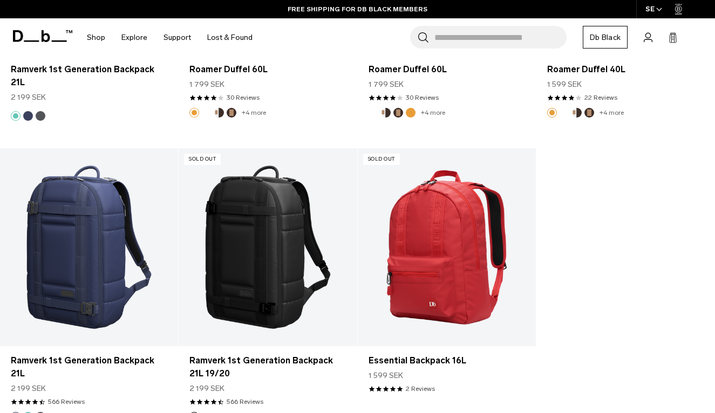
scroll to position [1349, 0]
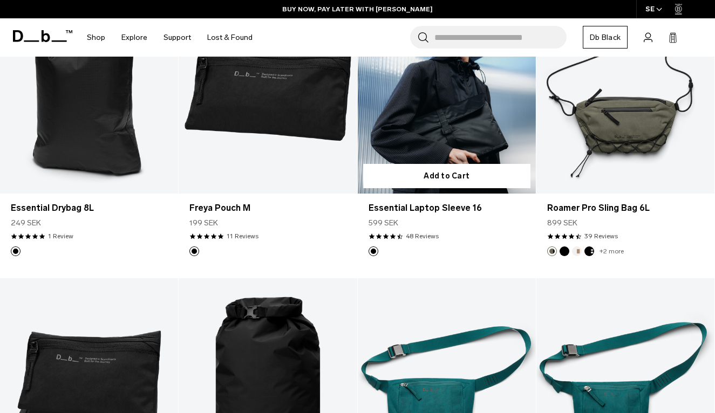
scroll to position [2597, 0]
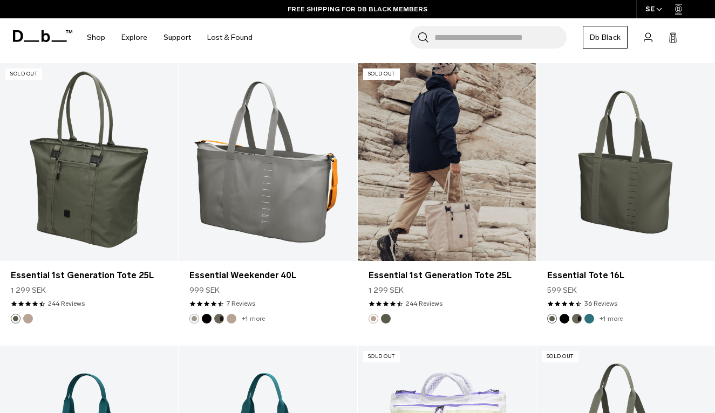
scroll to position [1043, 0]
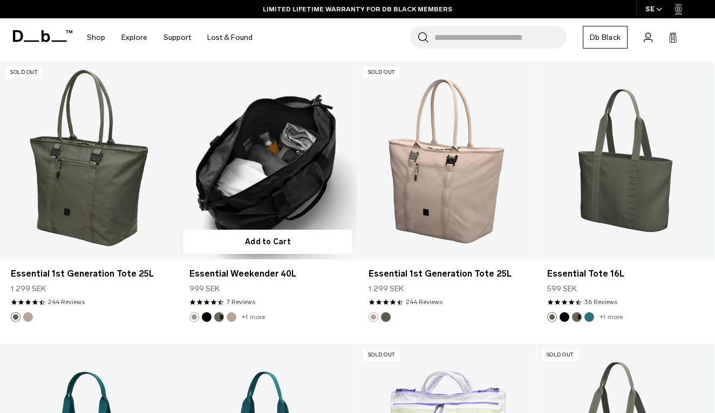
click at [207, 313] on button "Black Out" at bounding box center [207, 317] width 10 height 10
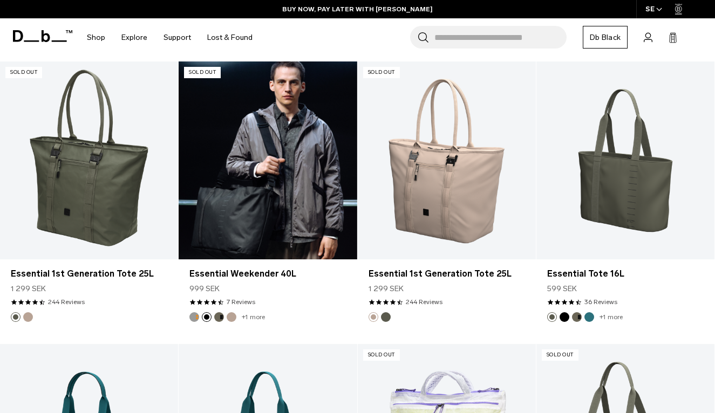
click at [220, 317] on button "Forest Green" at bounding box center [219, 317] width 10 height 10
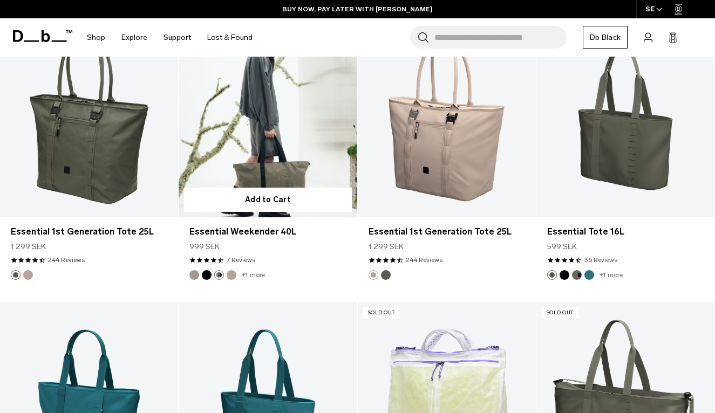
scroll to position [1116, 0]
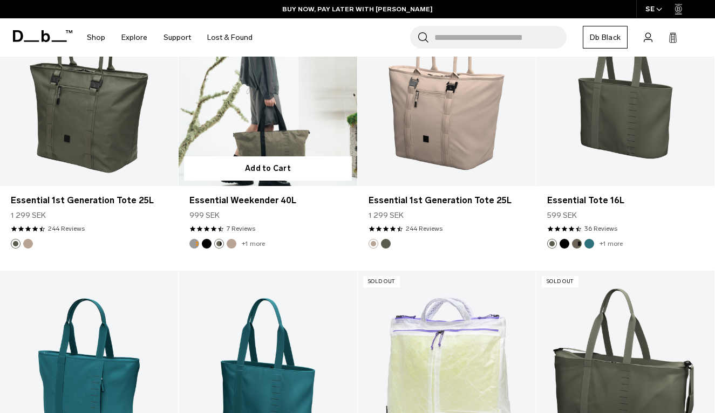
click at [232, 241] on button "Fogbow Beige" at bounding box center [232, 244] width 10 height 10
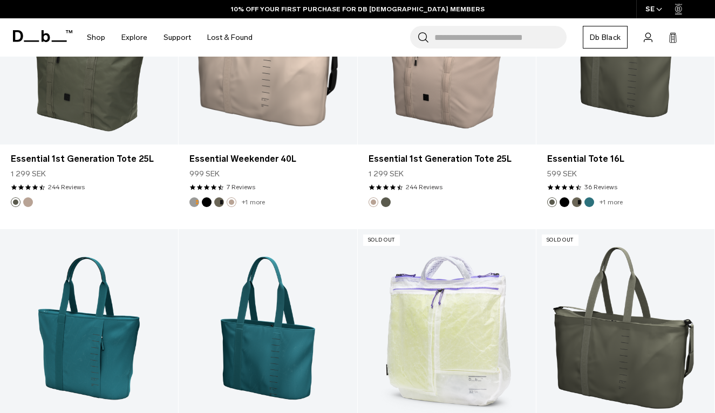
scroll to position [1139, 0]
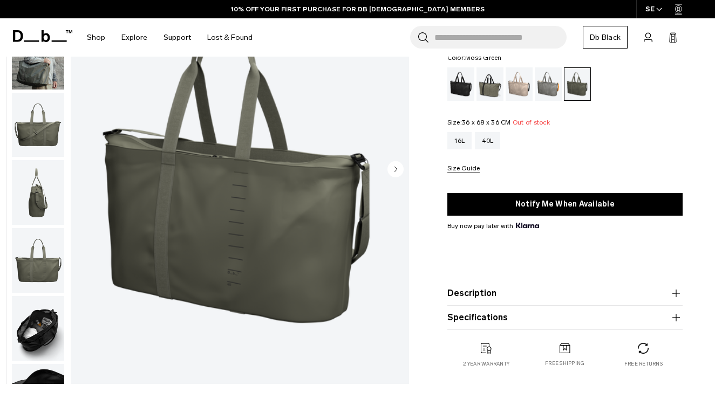
scroll to position [170, 0]
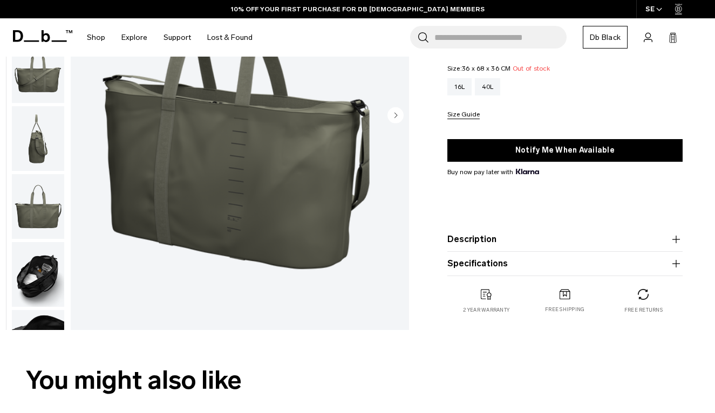
click at [53, 288] on img "button" at bounding box center [38, 274] width 52 height 65
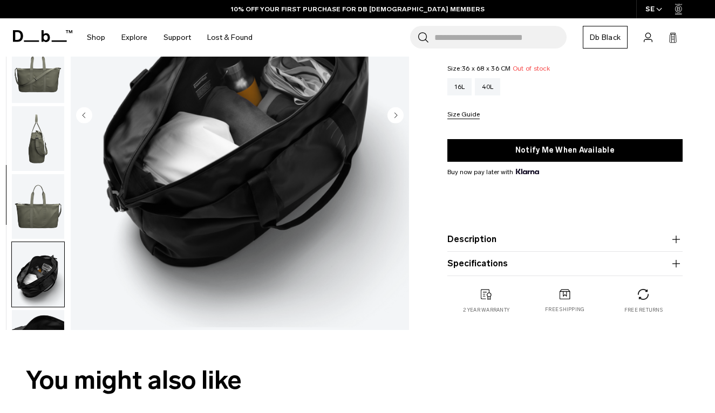
scroll to position [119, 0]
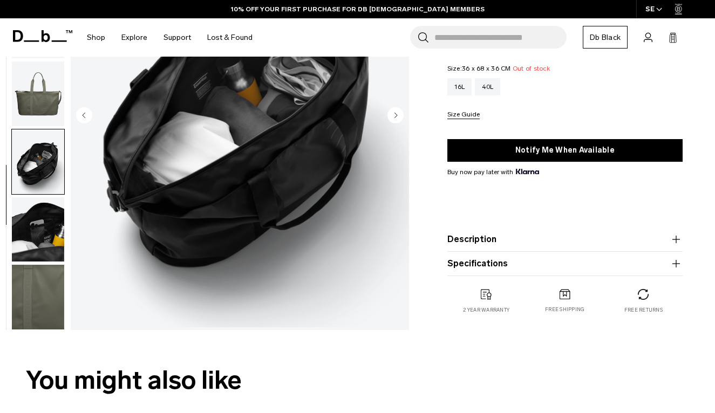
click at [51, 241] on img "button" at bounding box center [38, 229] width 52 height 65
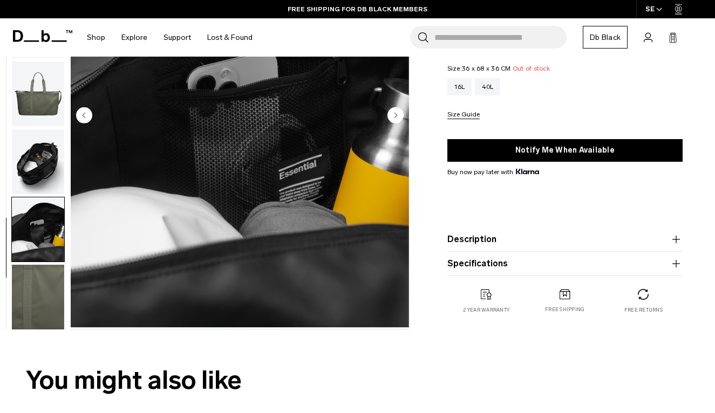
click at [45, 271] on img "button" at bounding box center [38, 297] width 52 height 65
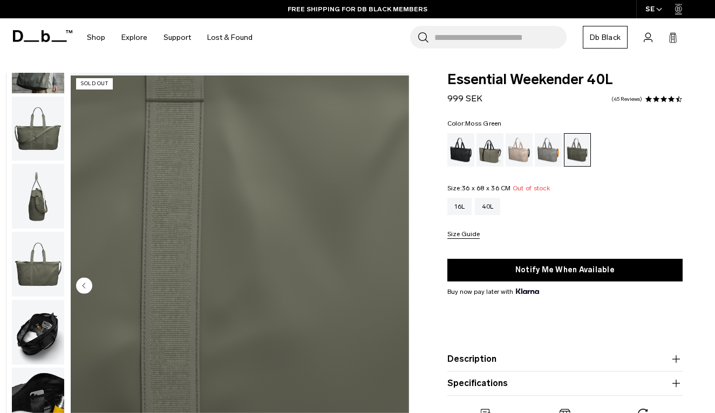
scroll to position [0, 0]
click at [39, 139] on img "button" at bounding box center [38, 129] width 52 height 65
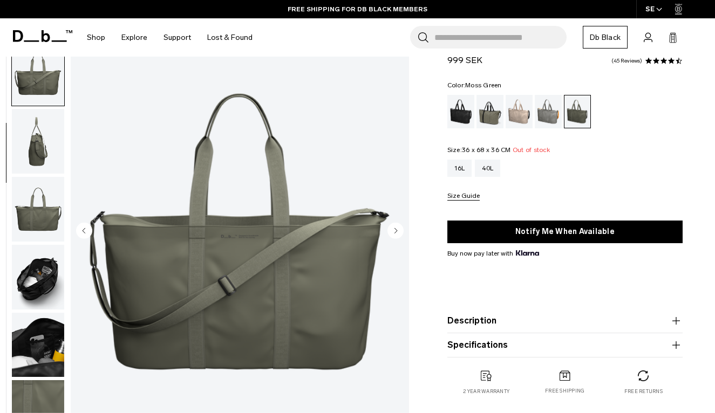
scroll to position [99, 0]
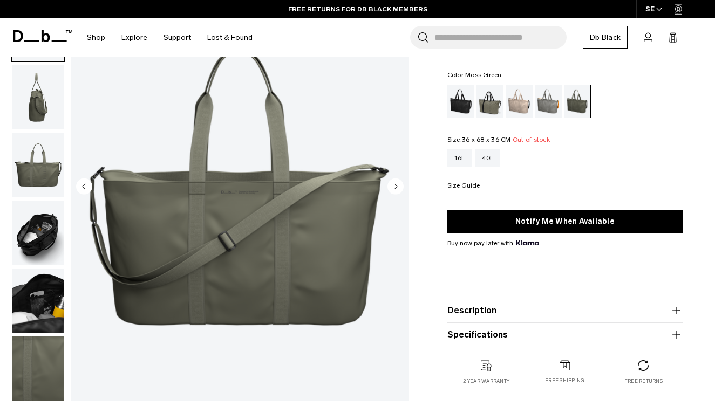
click at [396, 187] on icon "Next slide" at bounding box center [395, 186] width 3 height 5
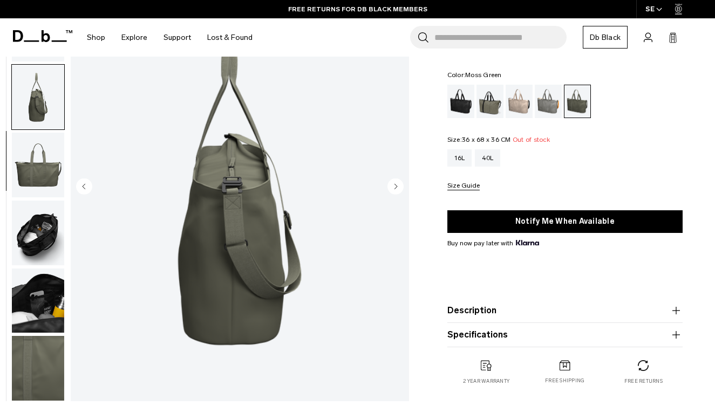
click at [396, 187] on icon "Next slide" at bounding box center [395, 186] width 3 height 5
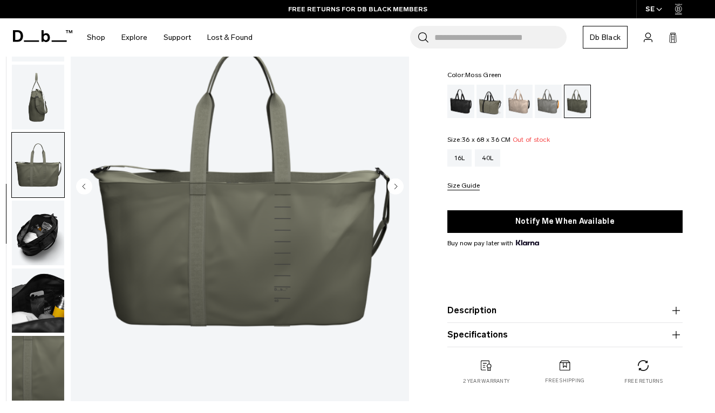
click at [396, 187] on icon "Next slide" at bounding box center [395, 186] width 3 height 5
